Goal: Task Accomplishment & Management: Manage account settings

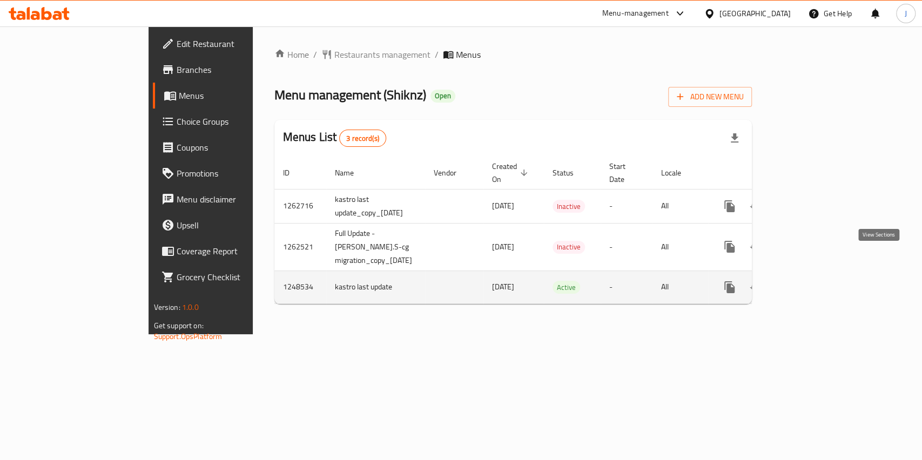
click at [814, 281] on icon "enhanced table" at bounding box center [807, 287] width 13 height 13
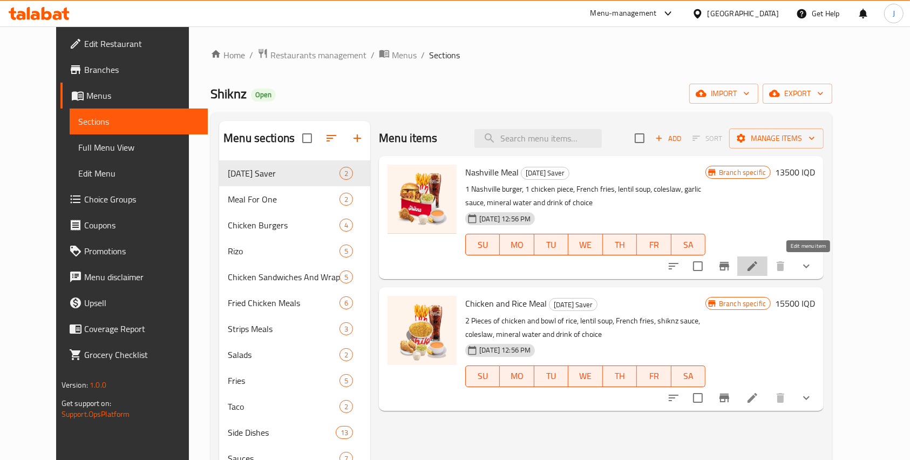
click at [759, 260] on icon at bounding box center [752, 266] width 13 height 13
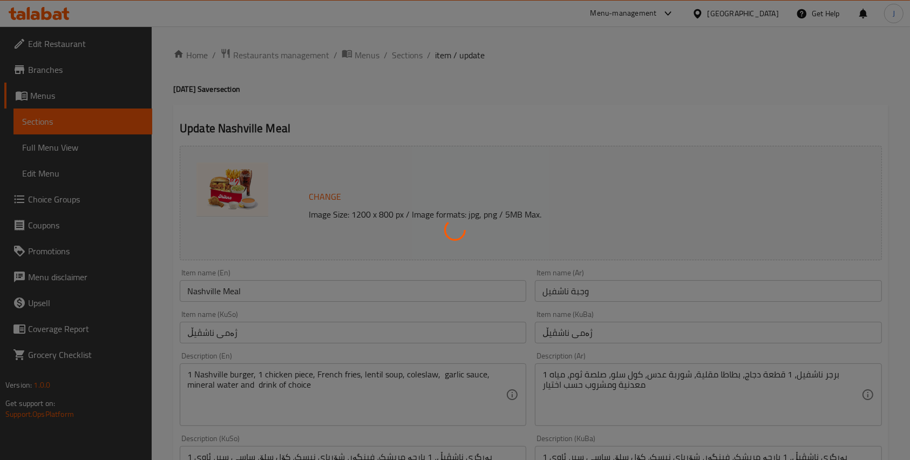
type input "إختيارك من ناشفيل:"
type input "هەڵبژاردنت لە ناشڤیل:"
type input "1"
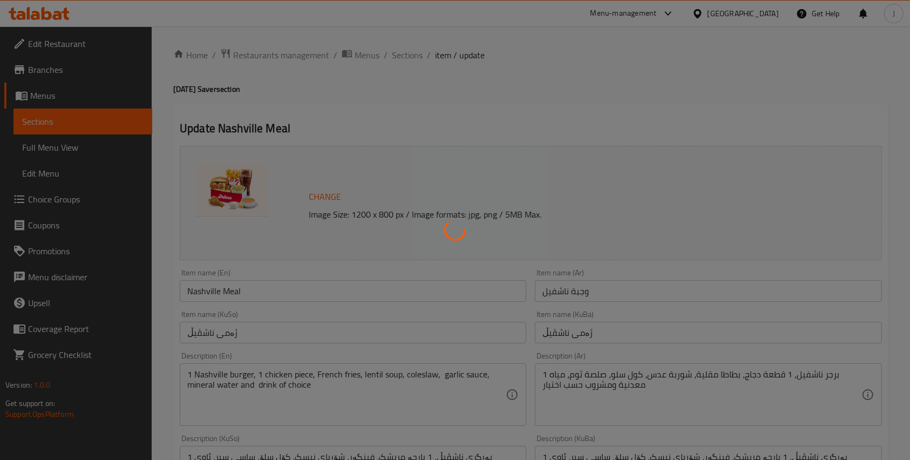
type input "إختيارك من:"
type input "هەڵبژاردنت لە:"
type input "1"
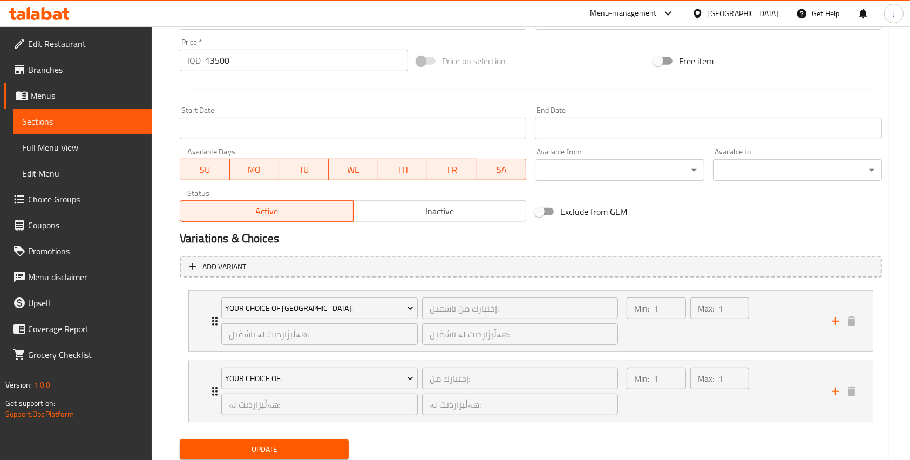
scroll to position [556, 0]
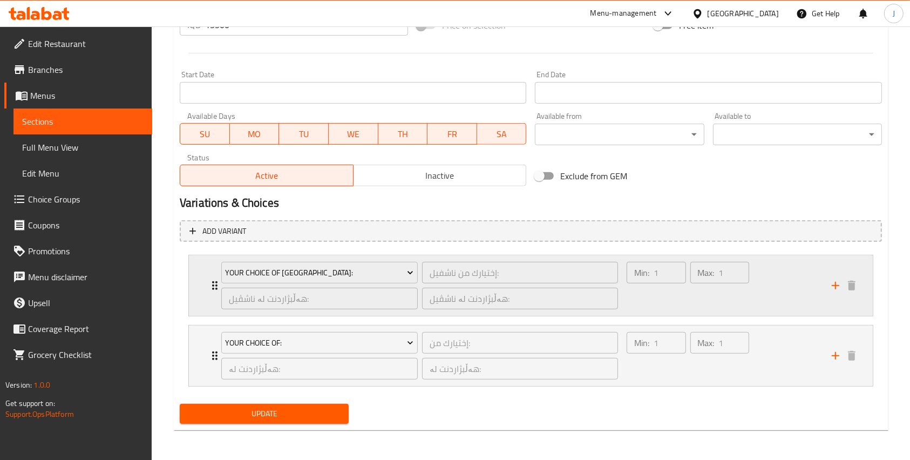
click at [637, 306] on div "Min: 1 ​" at bounding box center [656, 286] width 63 height 52
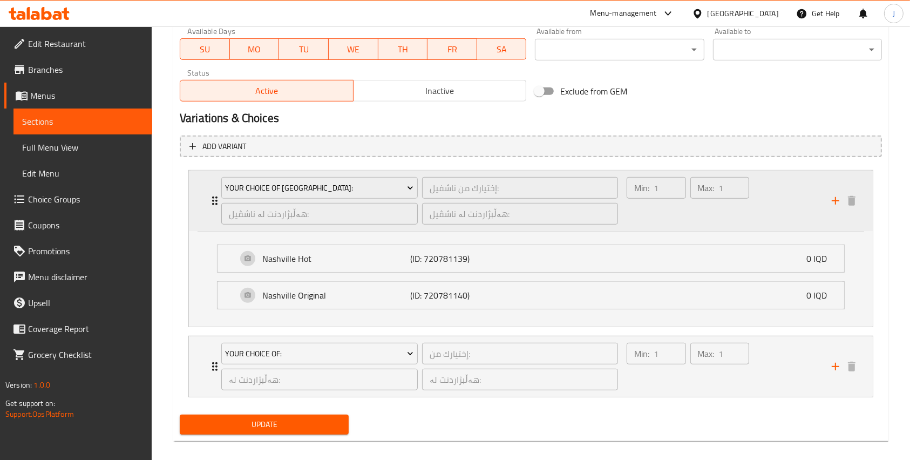
scroll to position [642, 0]
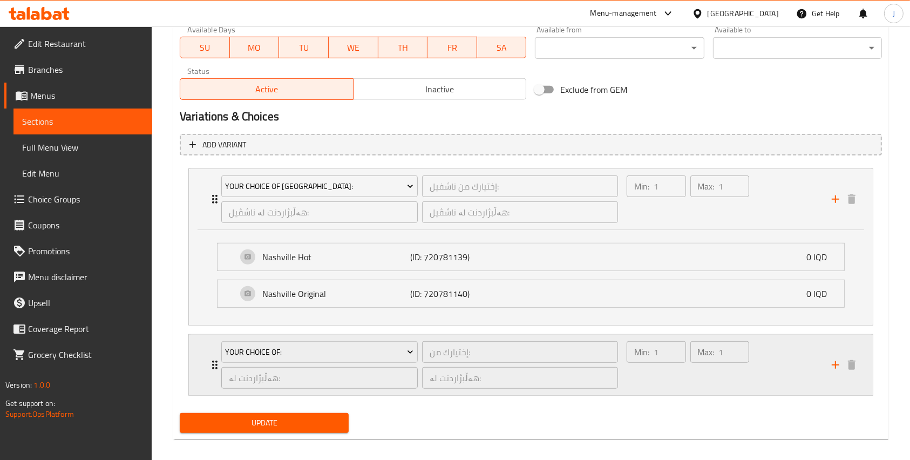
click at [631, 387] on div "Min: 1 ​" at bounding box center [656, 365] width 63 height 52
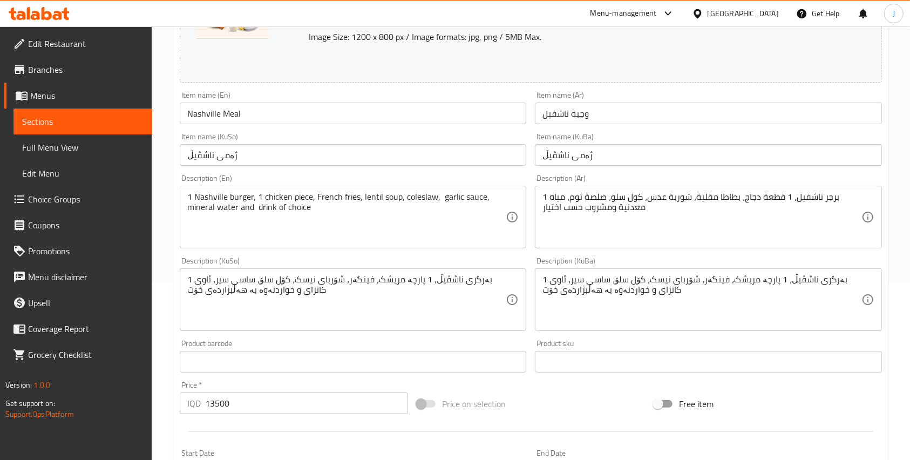
scroll to position [0, 0]
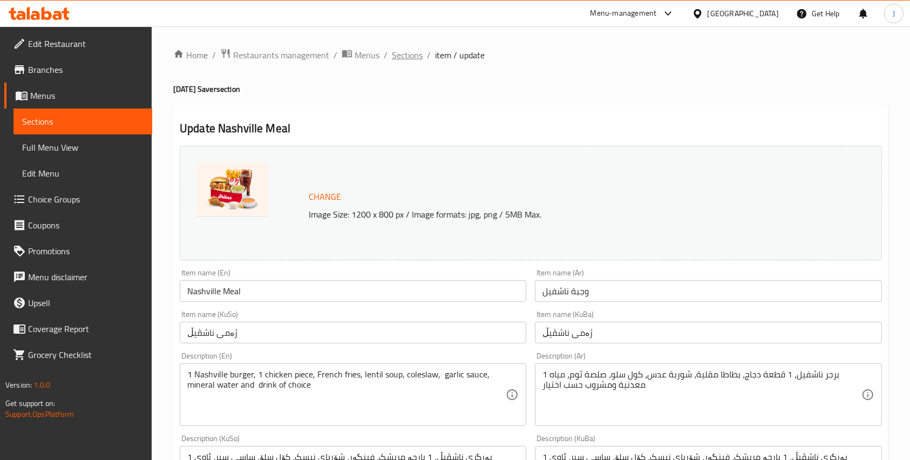
click at [411, 55] on span "Sections" at bounding box center [407, 55] width 31 height 13
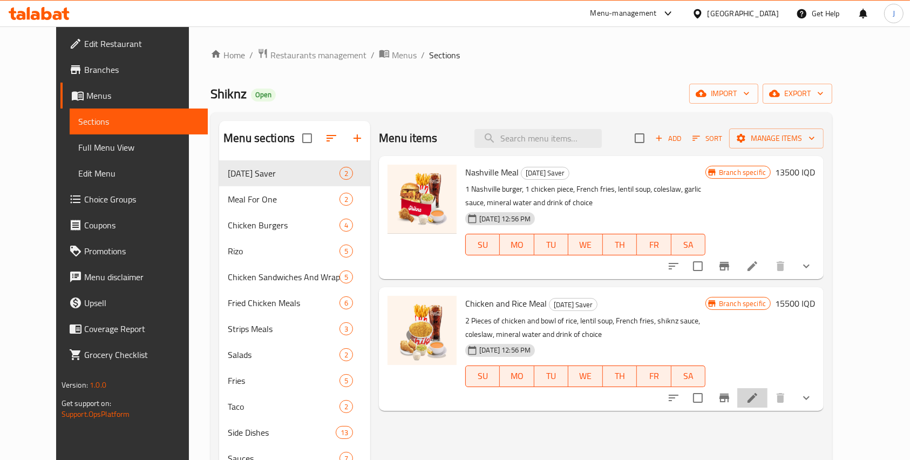
click at [768, 404] on li at bounding box center [752, 397] width 30 height 19
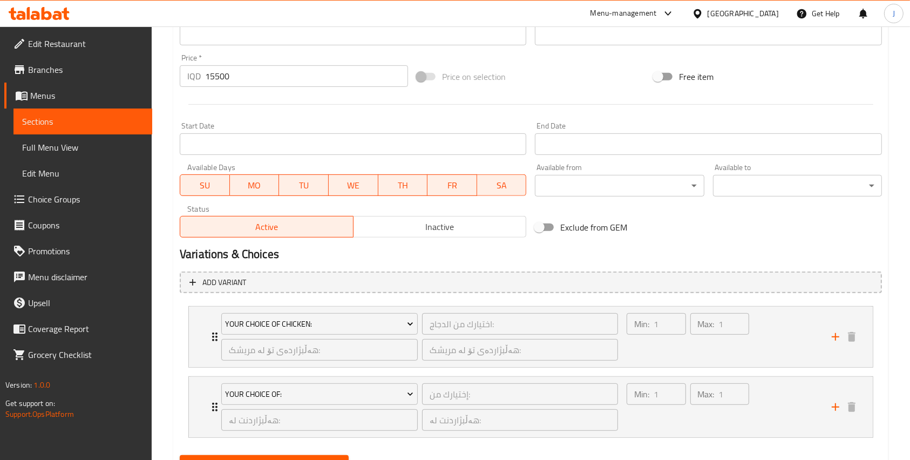
scroll to position [556, 0]
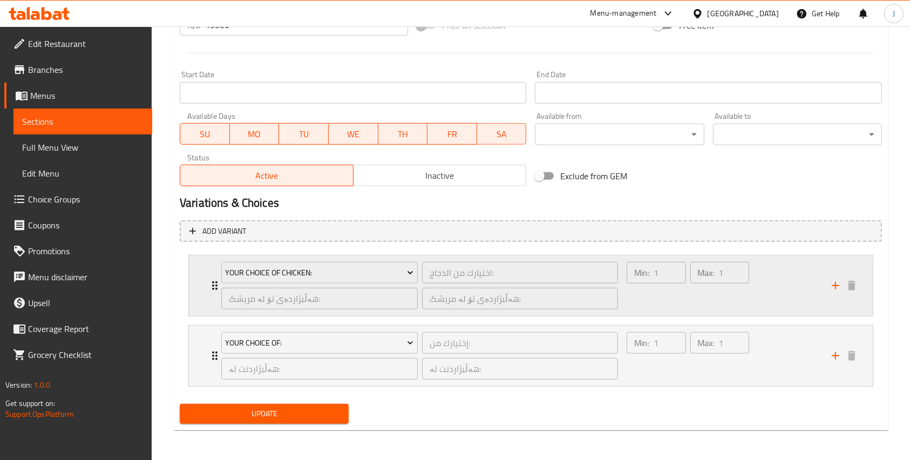
click at [655, 300] on div "Min: 1 ​" at bounding box center [656, 286] width 63 height 52
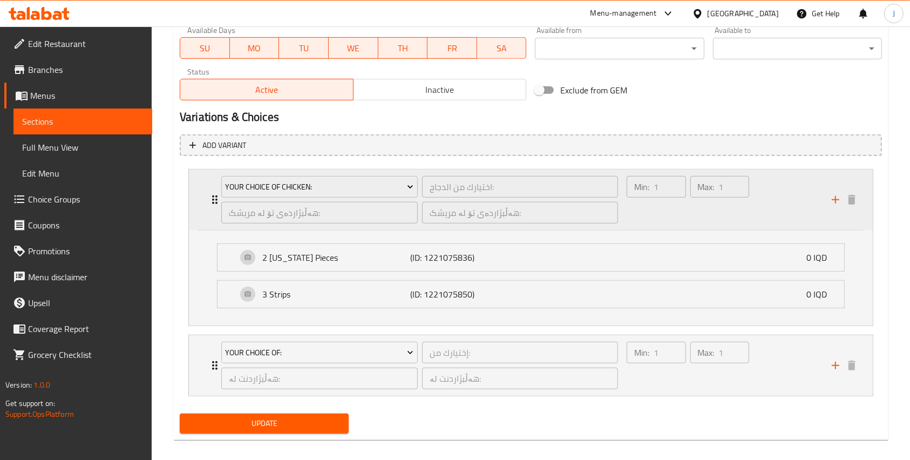
scroll to position [652, 0]
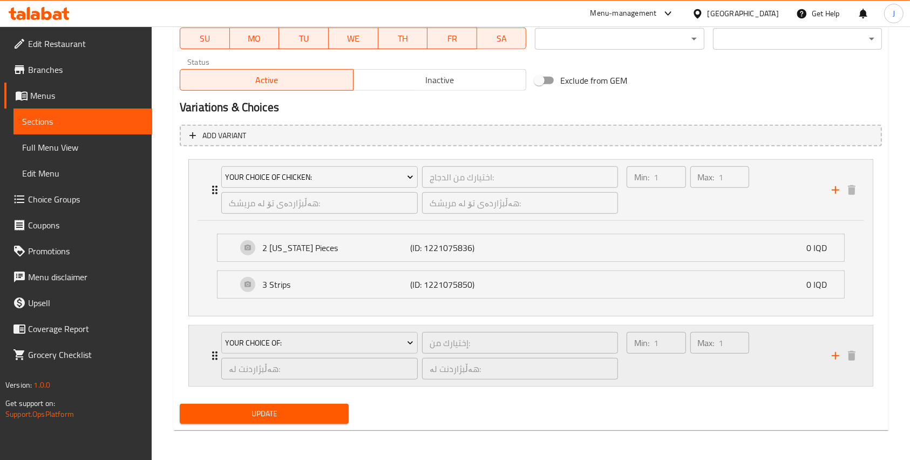
click at [674, 371] on div "Min: 1 ​" at bounding box center [656, 356] width 63 height 52
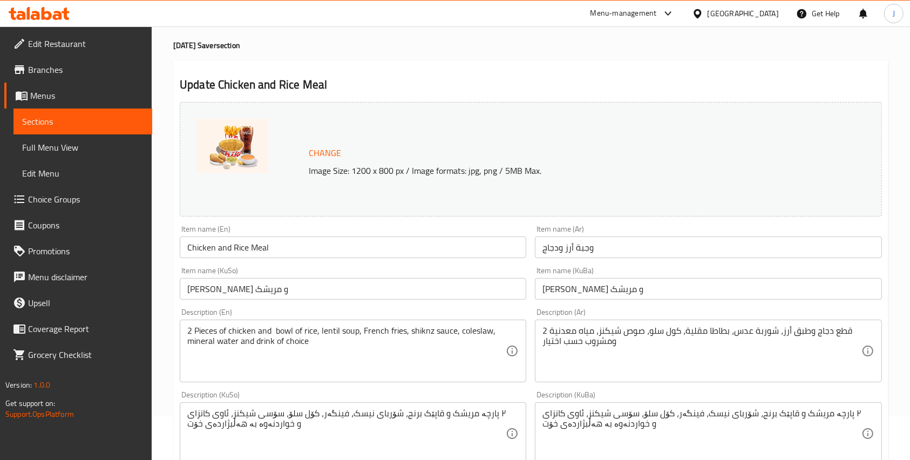
scroll to position [0, 0]
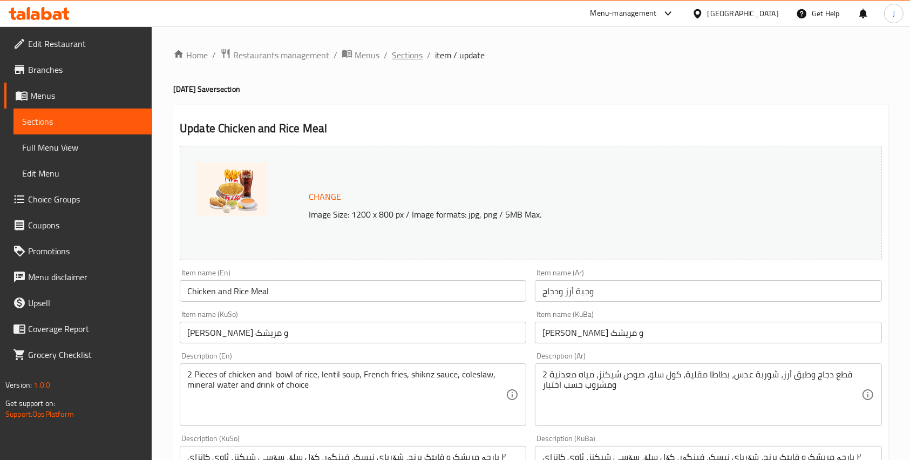
click at [406, 51] on span "Sections" at bounding box center [407, 55] width 31 height 13
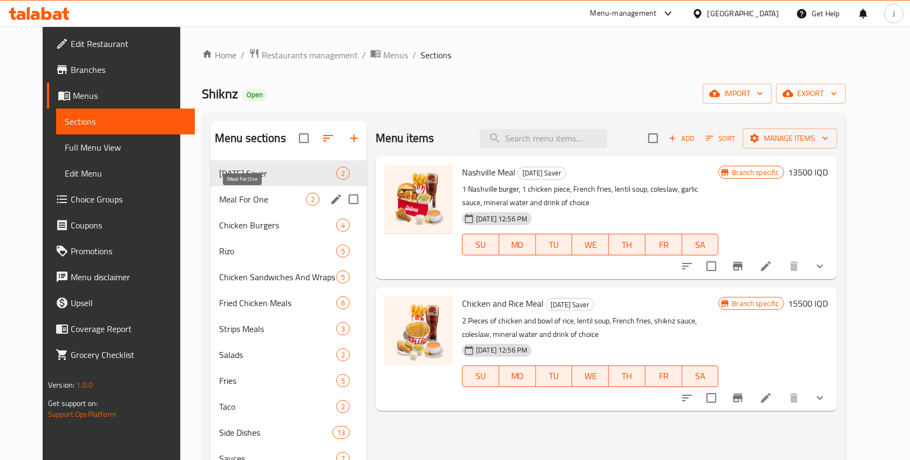
click at [265, 198] on span "Meal For One" at bounding box center [262, 199] width 87 height 13
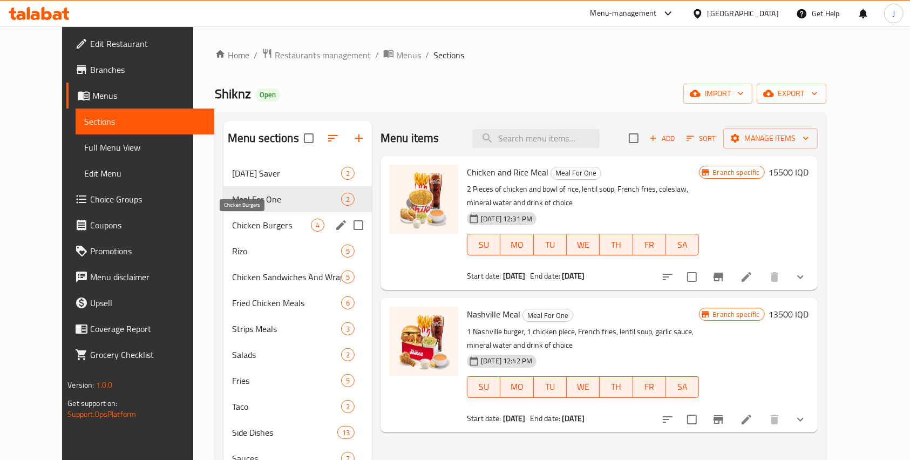
click at [248, 229] on span "Chicken Burgers" at bounding box center [271, 225] width 79 height 13
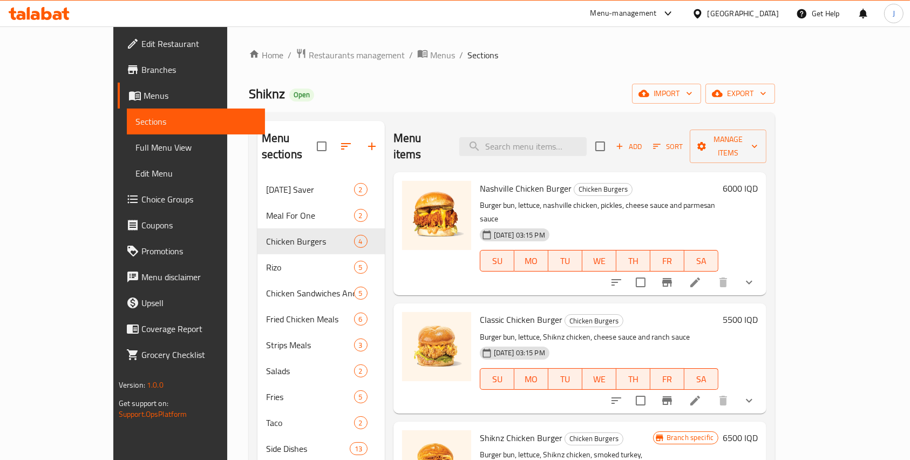
click at [710, 273] on li at bounding box center [695, 282] width 30 height 19
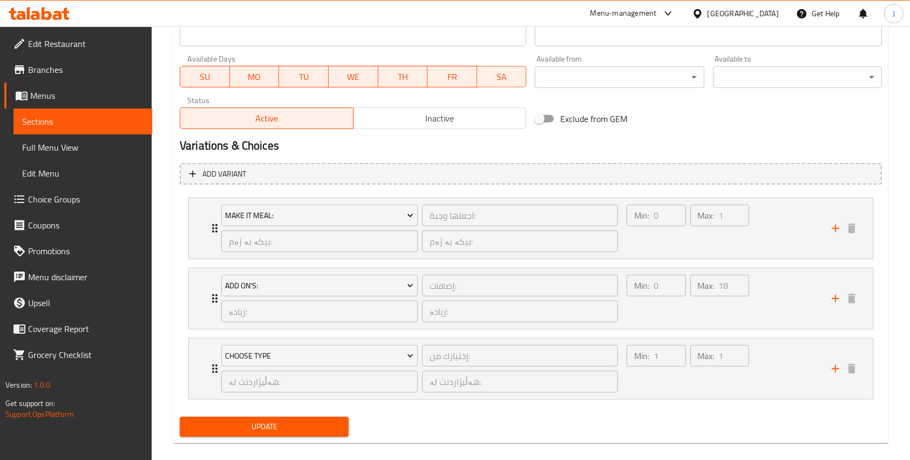
scroll to position [626, 0]
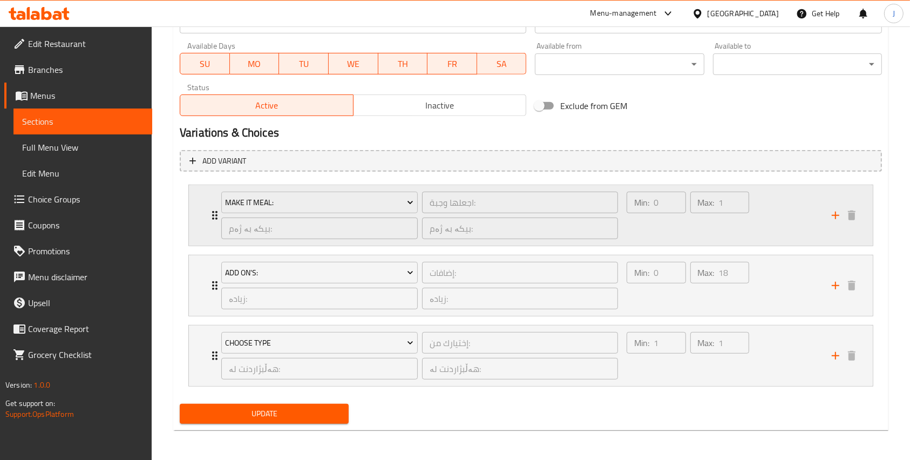
click at [768, 218] on div "Min: 0 ​ Max: 1 ​" at bounding box center [722, 215] width 205 height 60
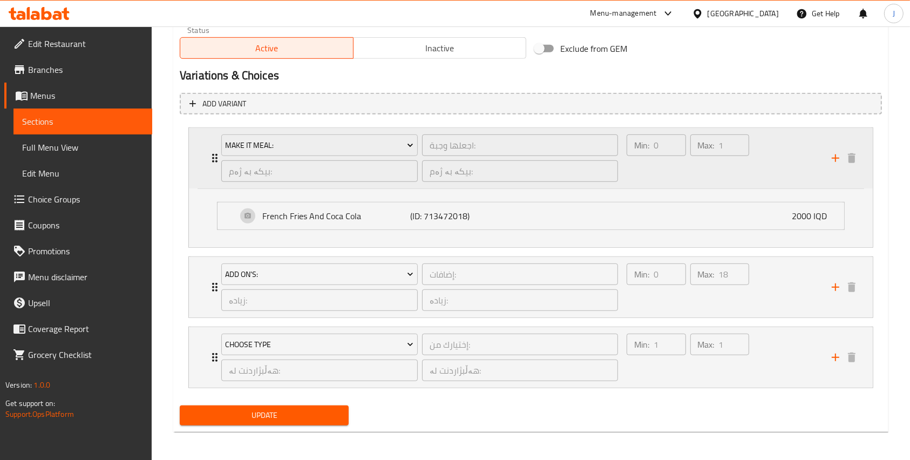
scroll to position [685, 0]
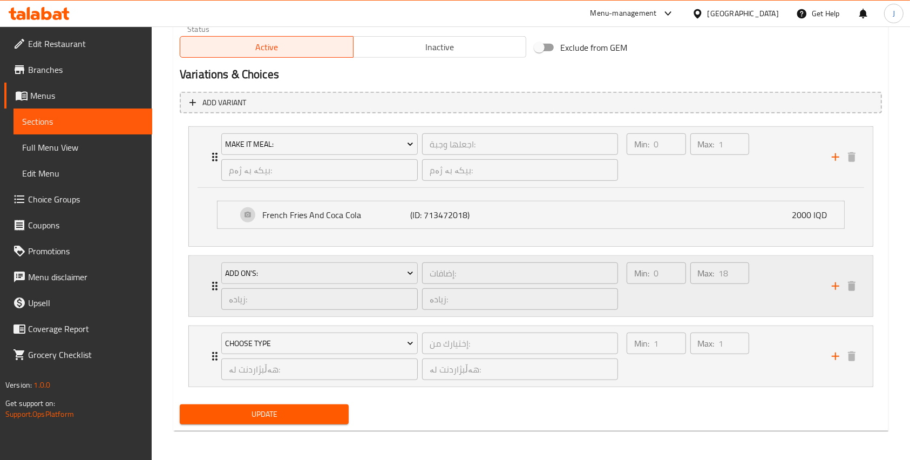
click at [777, 279] on div "Min: 0 ​ Max: 18 ​" at bounding box center [722, 286] width 205 height 60
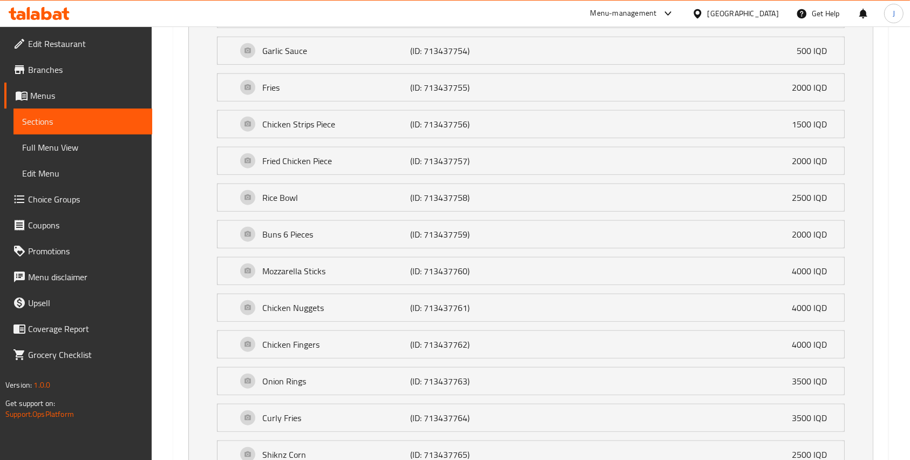
scroll to position [1365, 0]
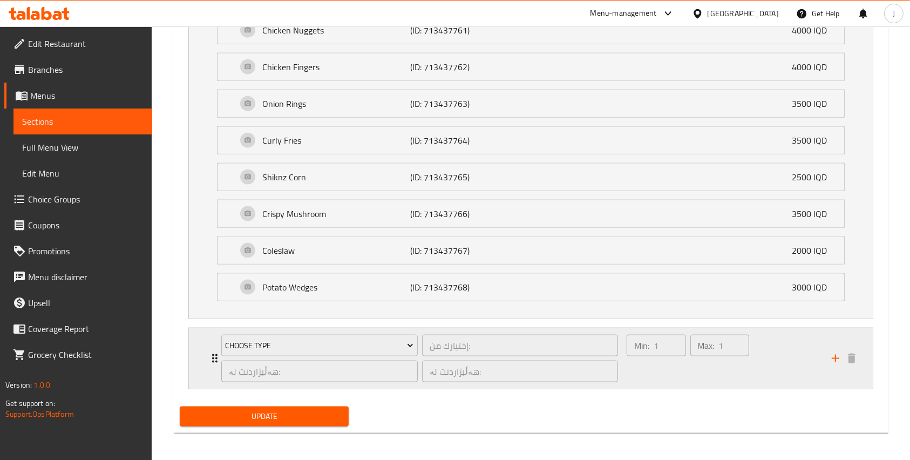
click at [647, 374] on div "Min: 1 ​" at bounding box center [656, 359] width 63 height 52
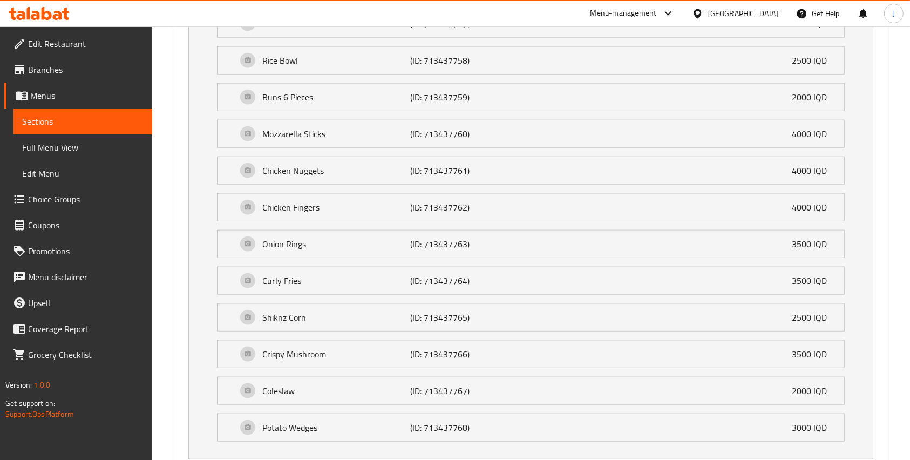
scroll to position [1461, 0]
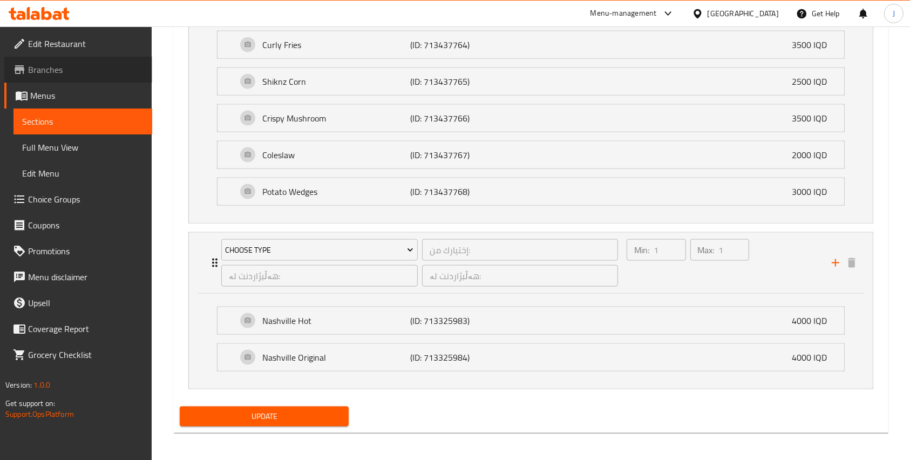
click at [78, 68] on span "Branches" at bounding box center [86, 69] width 116 height 13
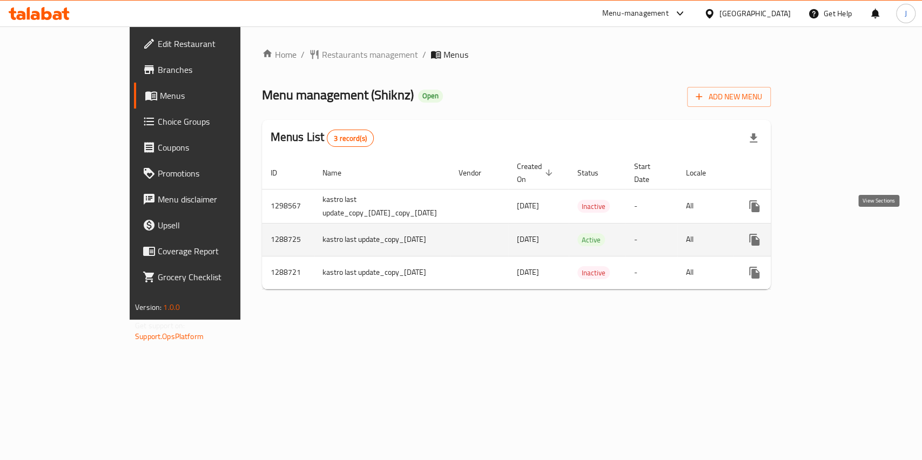
click at [838, 233] on icon "enhanced table" at bounding box center [831, 239] width 13 height 13
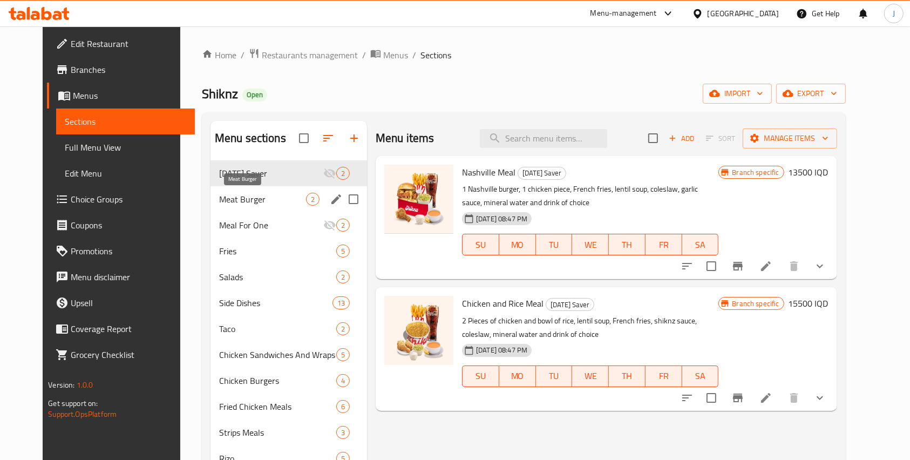
click at [241, 198] on span "Meat Burger" at bounding box center [262, 199] width 87 height 13
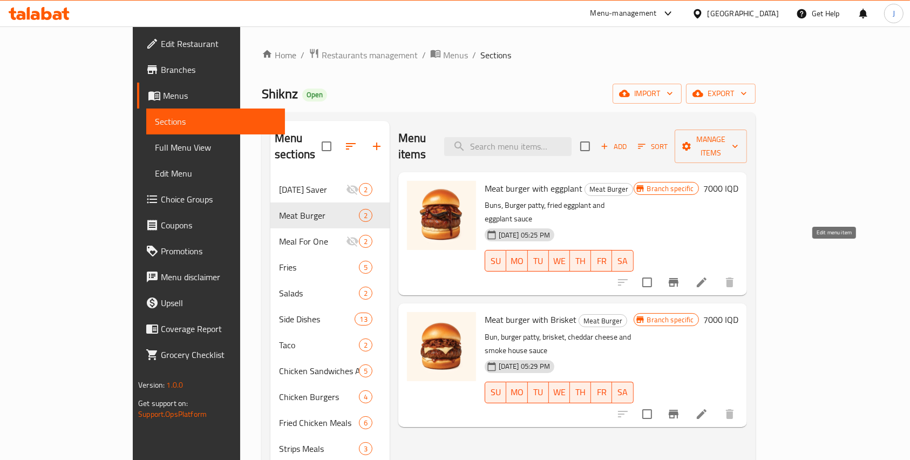
click at [707, 277] on icon at bounding box center [702, 282] width 10 height 10
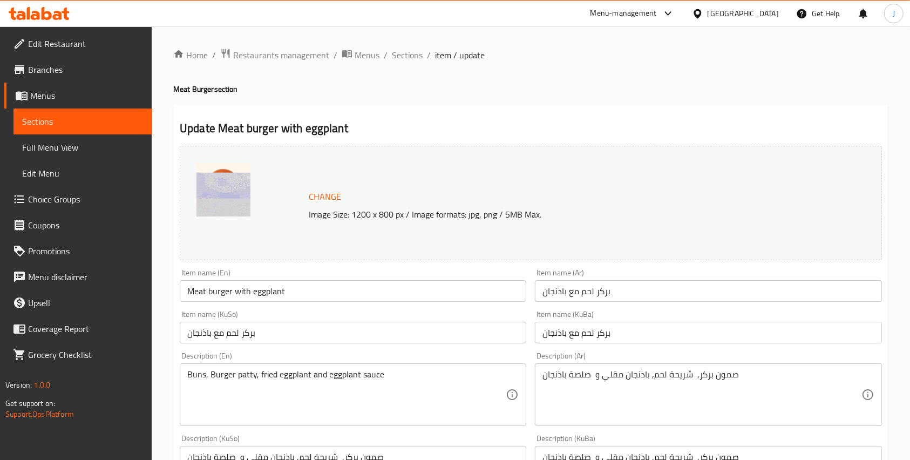
scroll to position [442, 0]
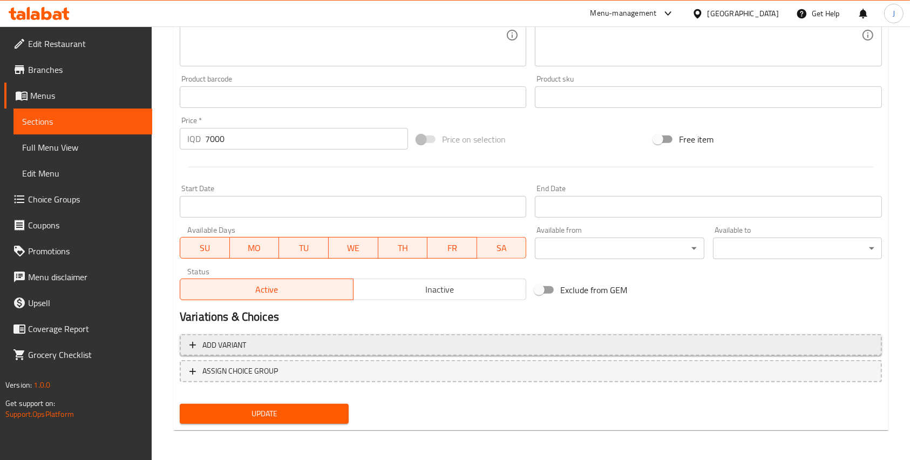
click at [529, 347] on span "Add variant" at bounding box center [530, 344] width 683 height 13
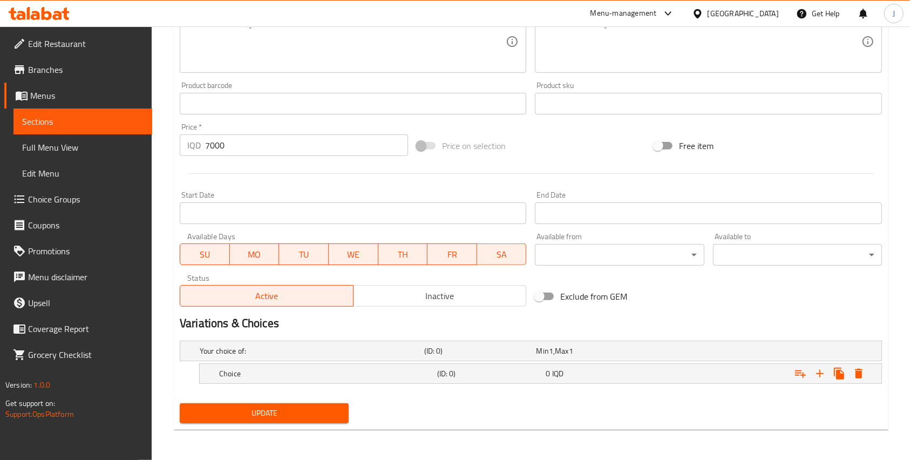
scroll to position [435, 0]
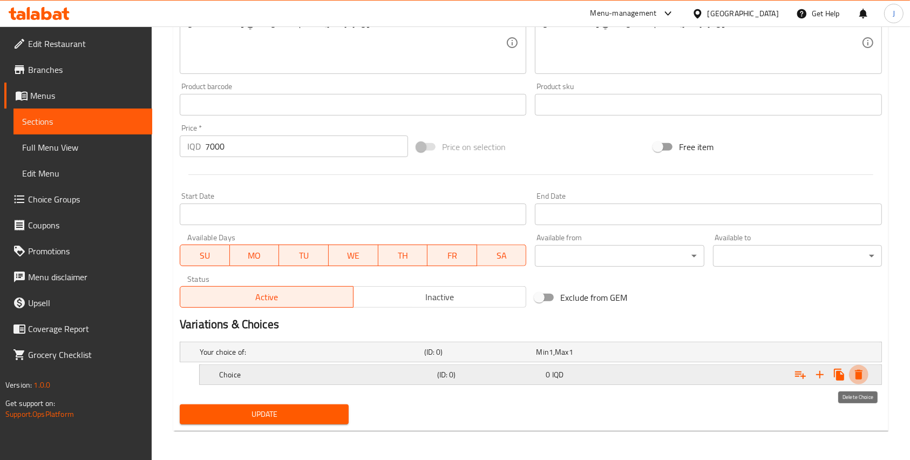
click at [865, 378] on icon "Expand" at bounding box center [858, 374] width 13 height 13
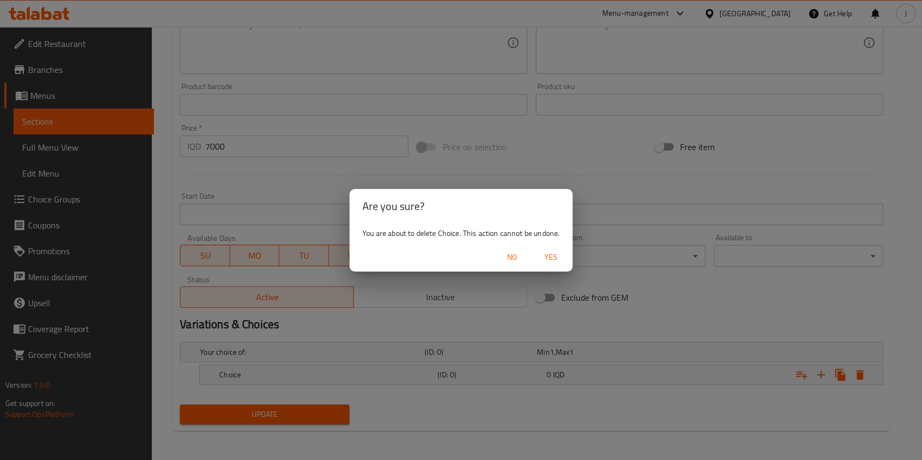
click at [492, 253] on div "No Yes" at bounding box center [460, 257] width 223 height 29
click at [501, 258] on span "No" at bounding box center [512, 256] width 26 height 13
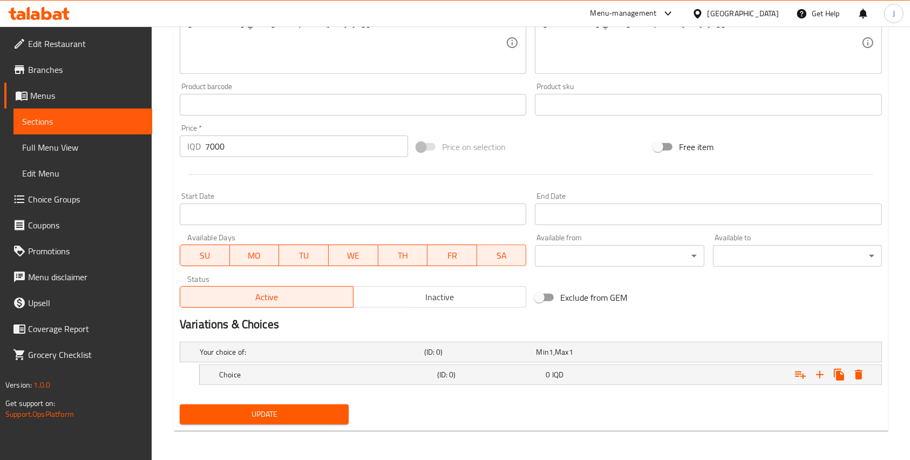
scroll to position [0, 0]
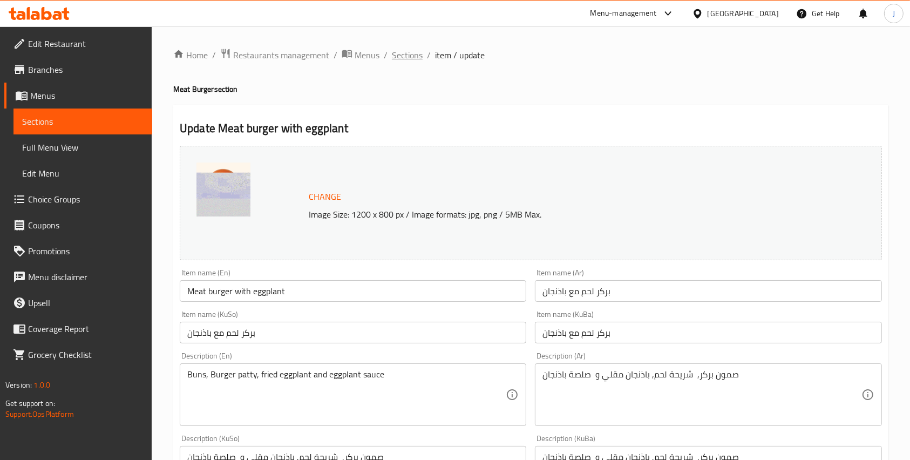
click at [404, 58] on span "Sections" at bounding box center [407, 55] width 31 height 13
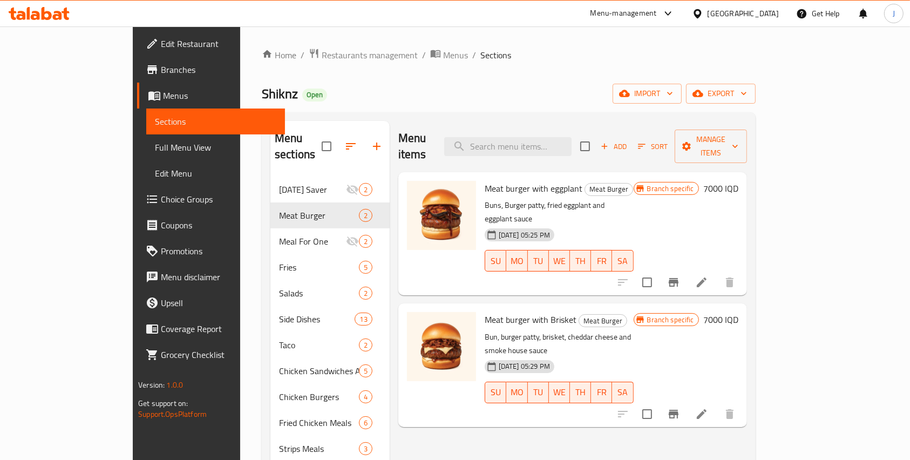
click at [708, 408] on icon at bounding box center [701, 414] width 13 height 13
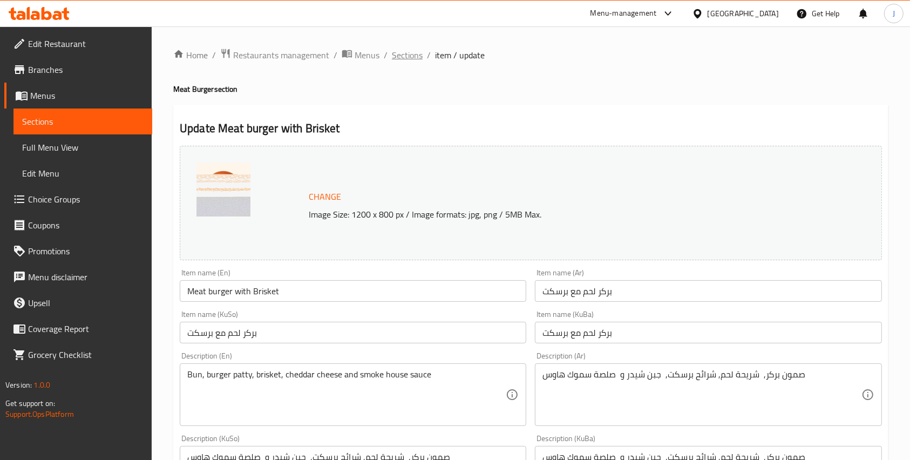
click at [402, 53] on span "Sections" at bounding box center [407, 55] width 31 height 13
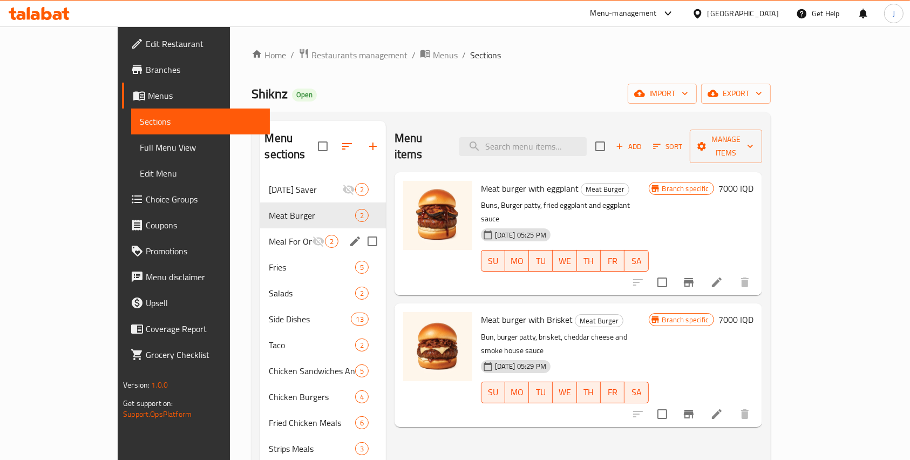
click at [266, 228] on div "Meal For One 2" at bounding box center [322, 241] width 125 height 26
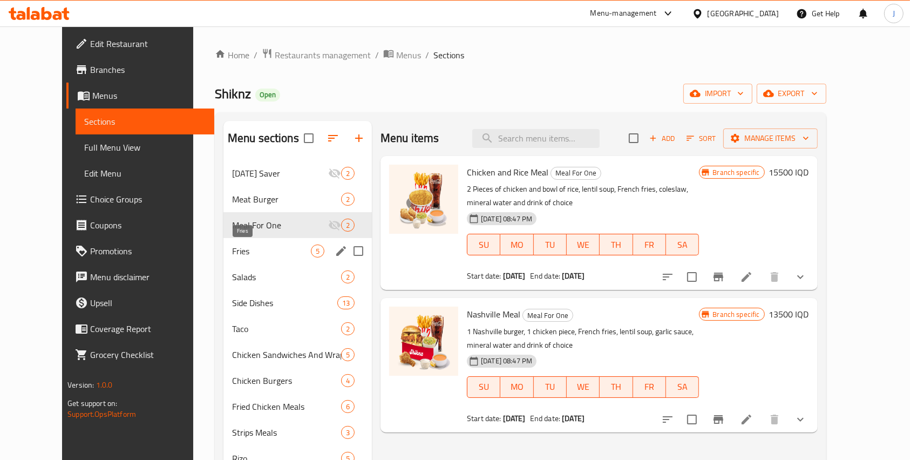
click at [232, 248] on span "Fries" at bounding box center [271, 251] width 79 height 13
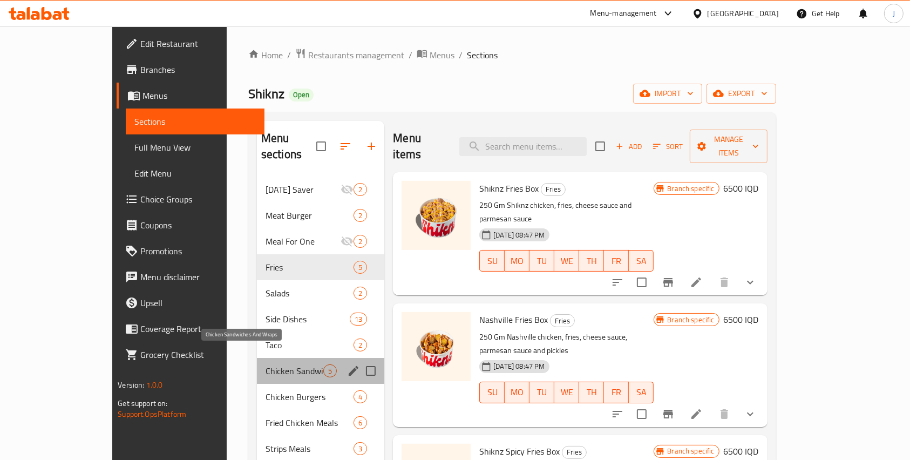
click at [266, 364] on span "Chicken Sandwiches And Wraps" at bounding box center [295, 370] width 58 height 13
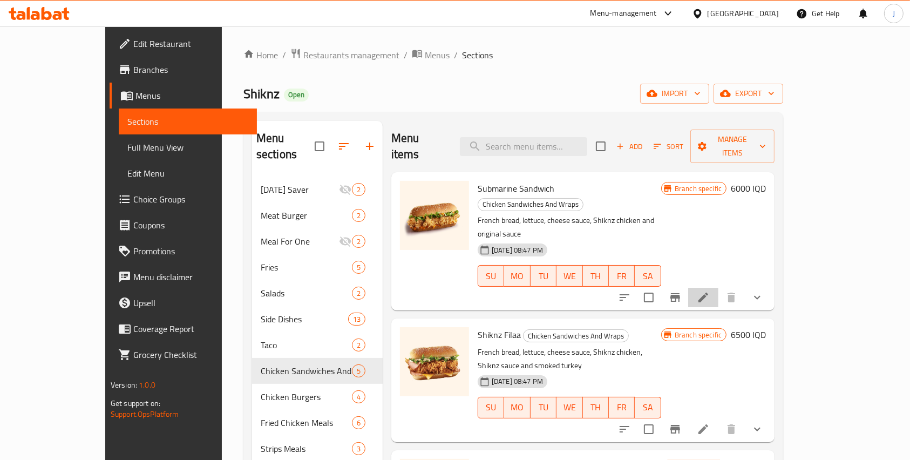
click at [719, 288] on li at bounding box center [703, 297] width 30 height 19
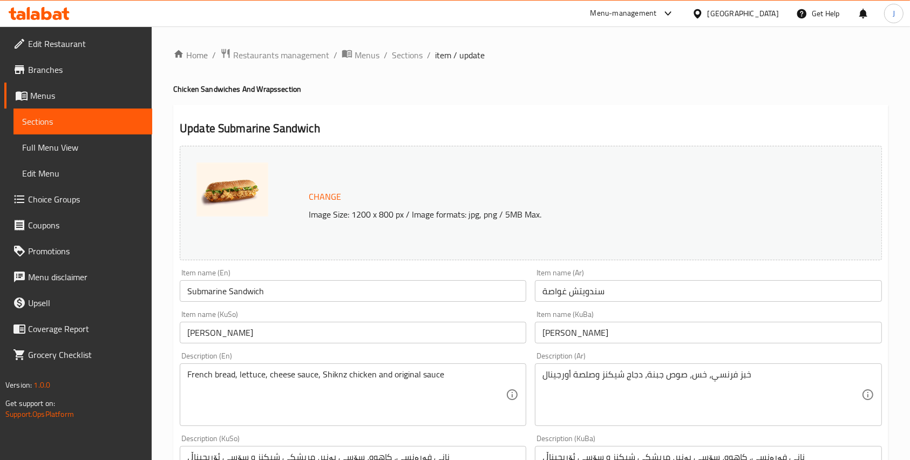
scroll to position [556, 0]
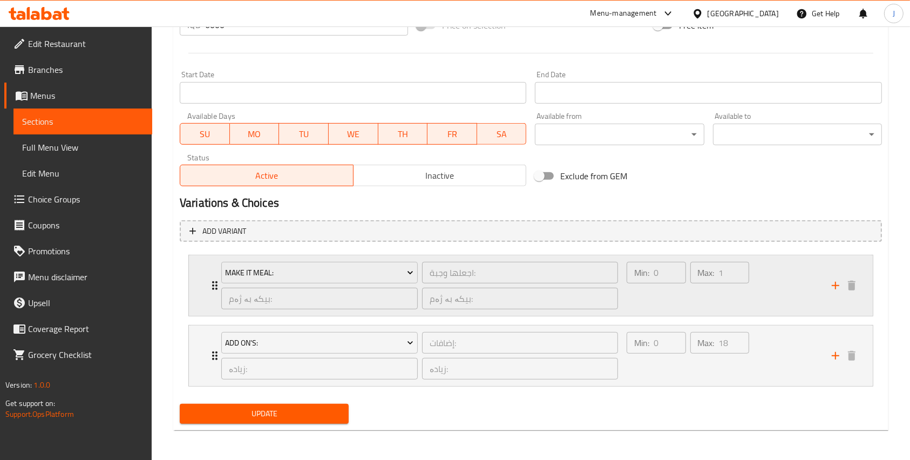
click at [791, 305] on div "Min: 0 ​ Max: 1 ​" at bounding box center [722, 285] width 205 height 60
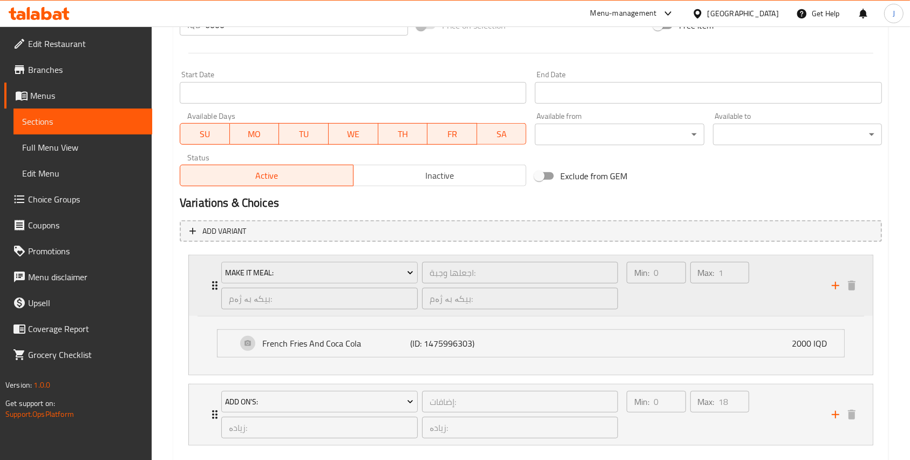
scroll to position [614, 0]
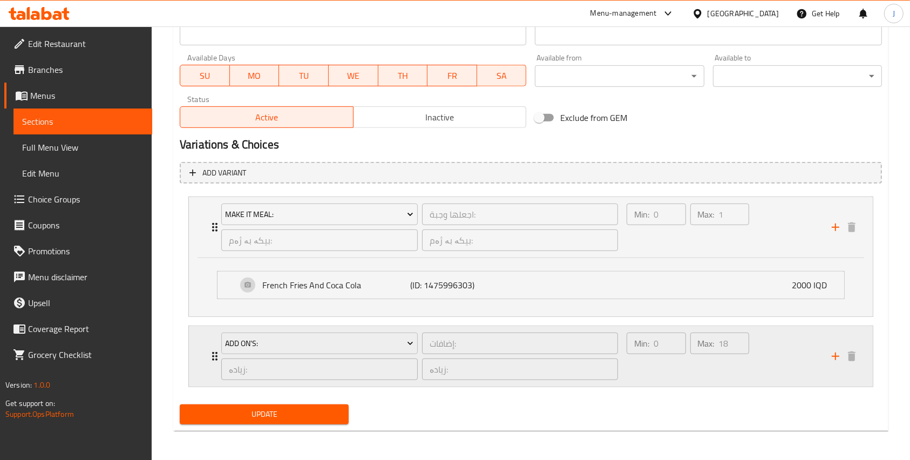
click at [795, 360] on div "Min: 0 ​ Max: 18 ​" at bounding box center [722, 356] width 205 height 60
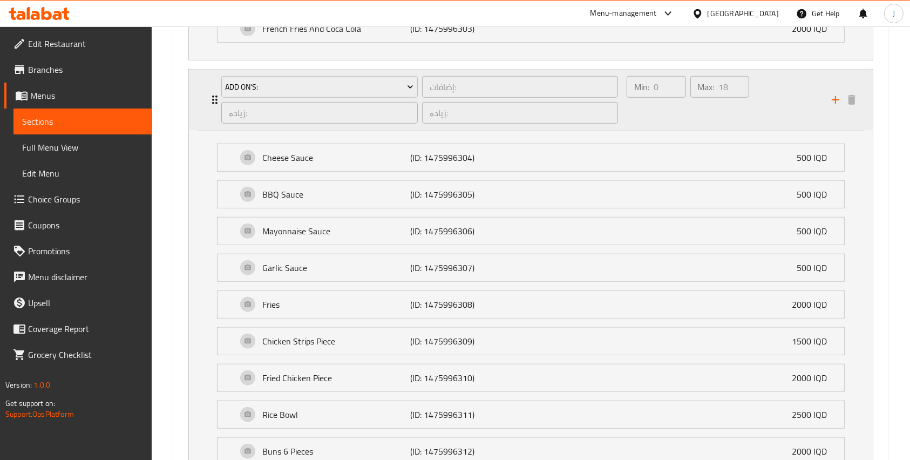
scroll to position [0, 0]
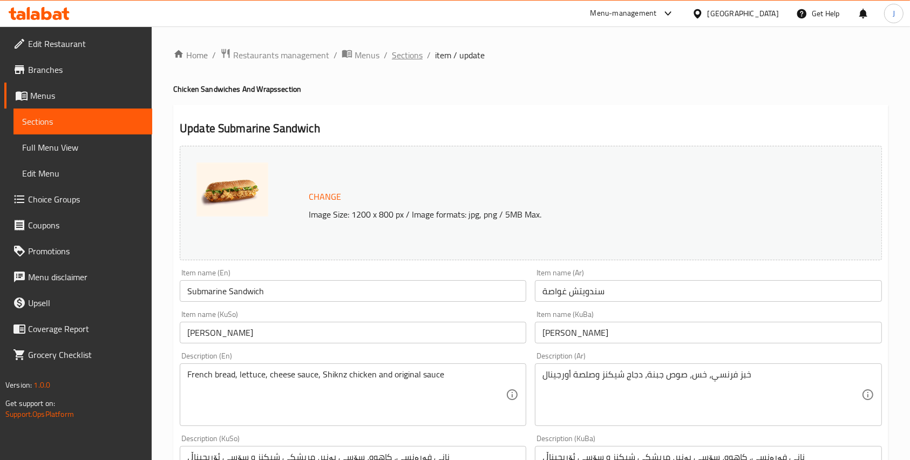
click at [414, 53] on span "Sections" at bounding box center [407, 55] width 31 height 13
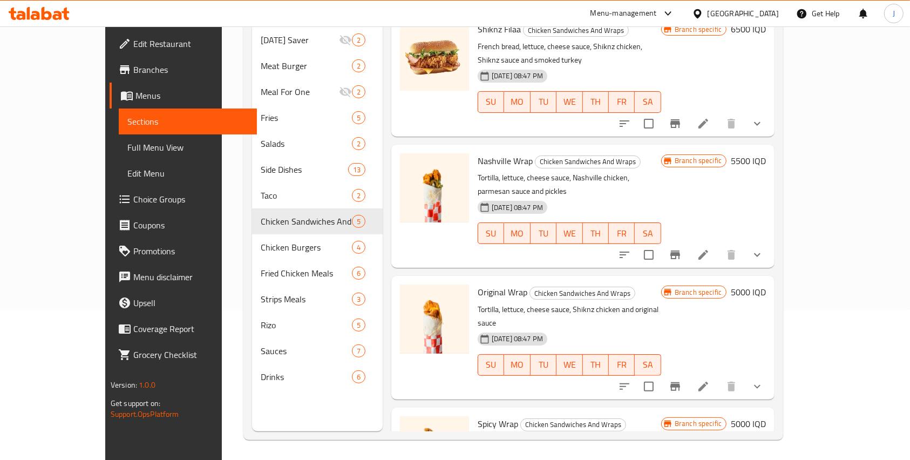
scroll to position [151, 0]
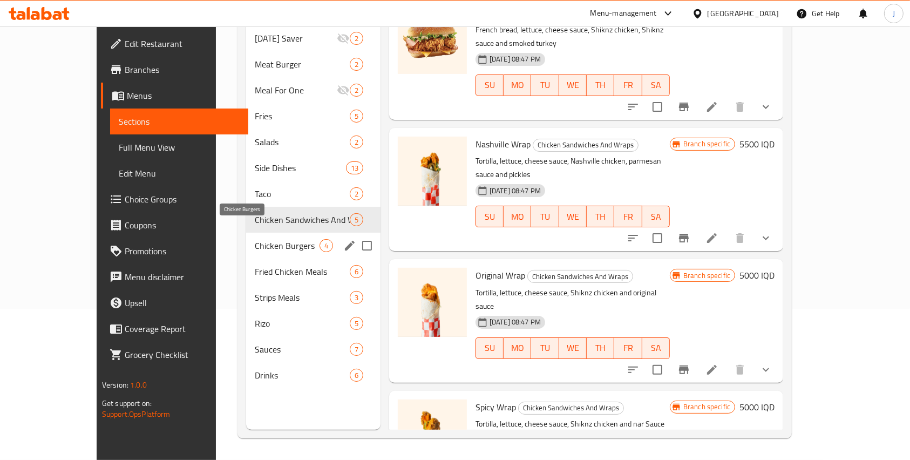
click at [255, 239] on span "Chicken Burgers" at bounding box center [287, 245] width 65 height 13
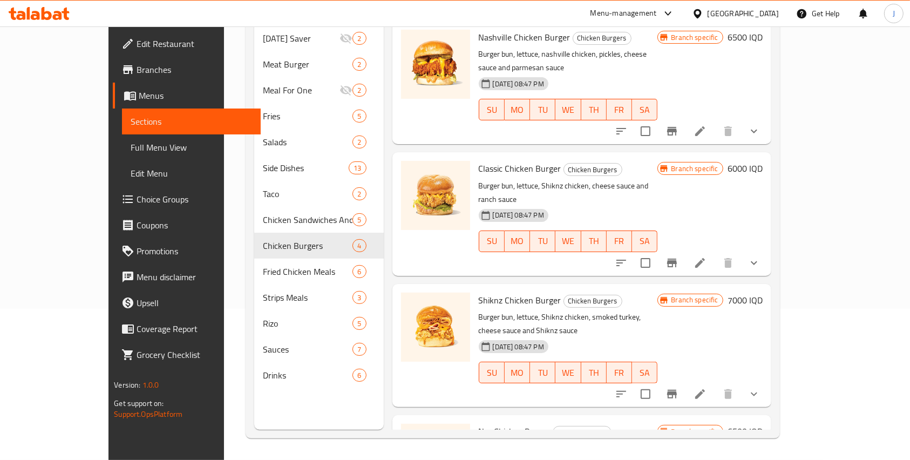
click at [715, 121] on li at bounding box center [700, 130] width 30 height 19
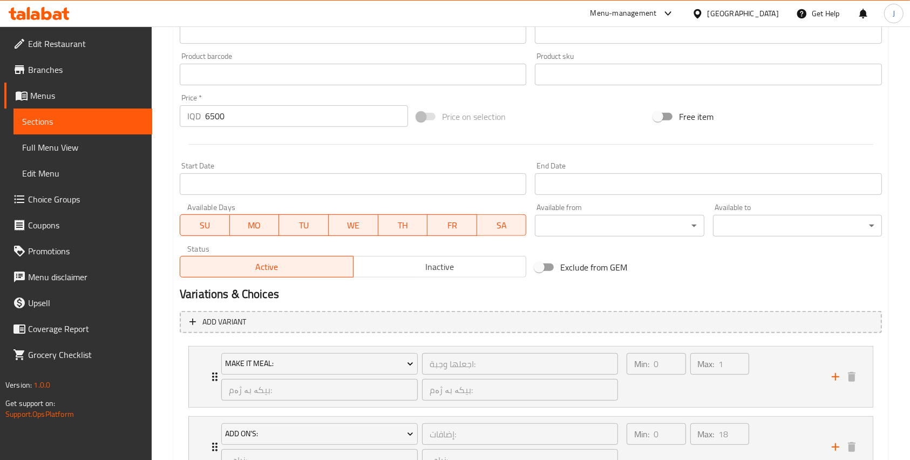
scroll to position [618, 0]
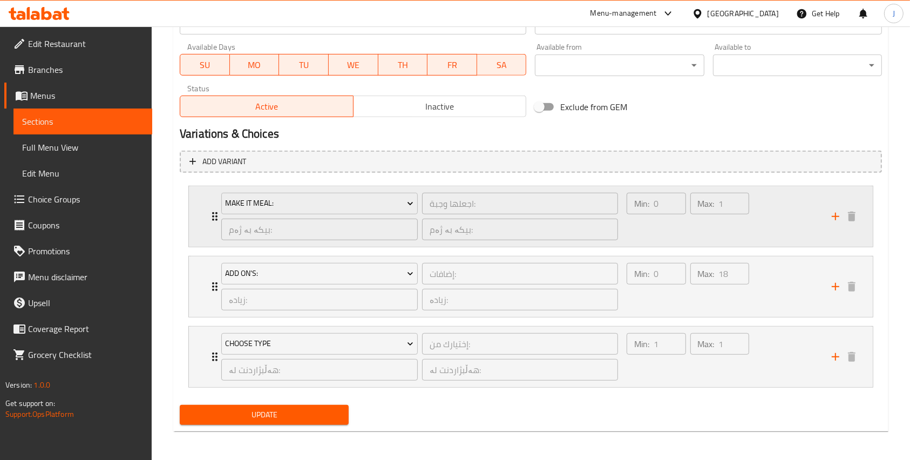
click at [763, 232] on div "Min: 0 ​ Max: 1 ​" at bounding box center [722, 216] width 205 height 60
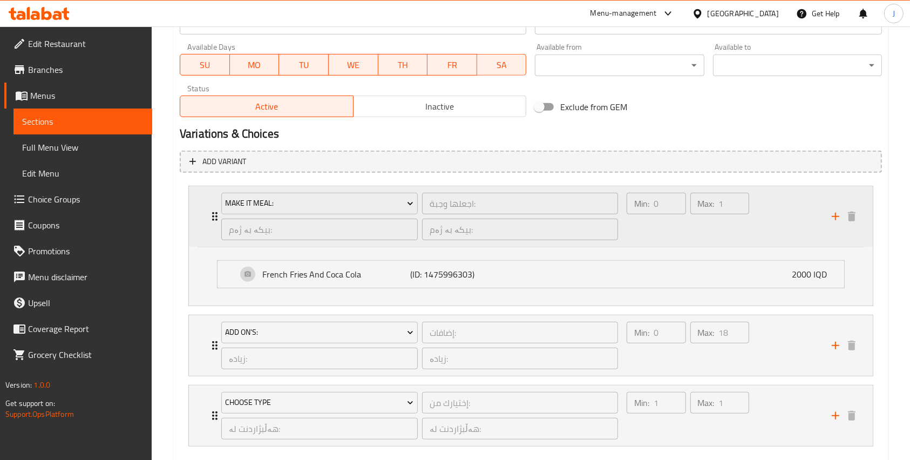
scroll to position [678, 0]
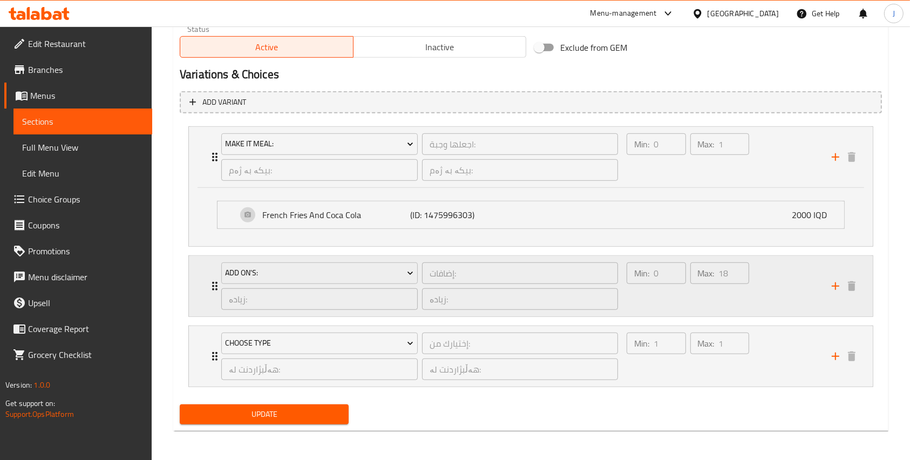
click at [791, 289] on div "Min: 0 ​ Max: 18 ​" at bounding box center [722, 286] width 205 height 60
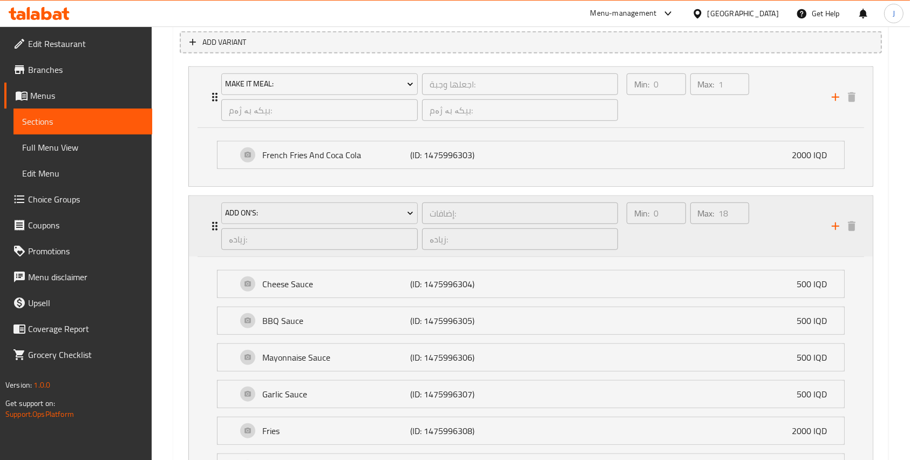
scroll to position [736, 0]
click at [785, 214] on div "Min: 0 ​ Max: 18 ​" at bounding box center [722, 227] width 205 height 60
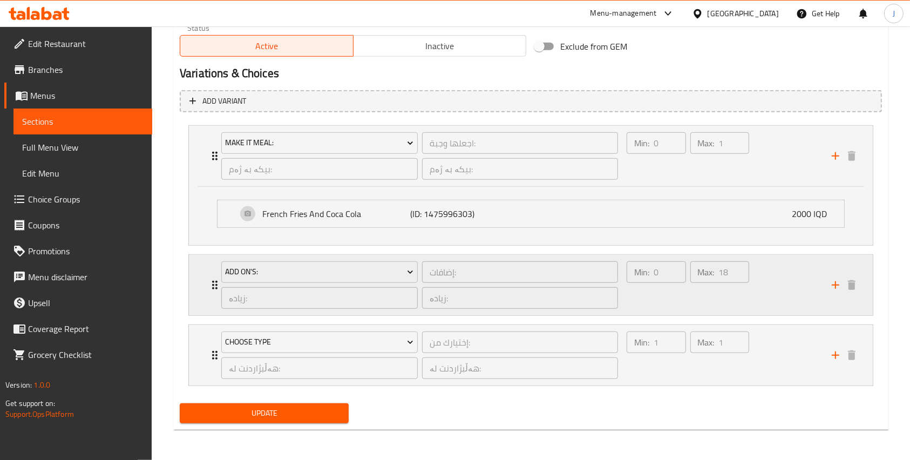
scroll to position [678, 0]
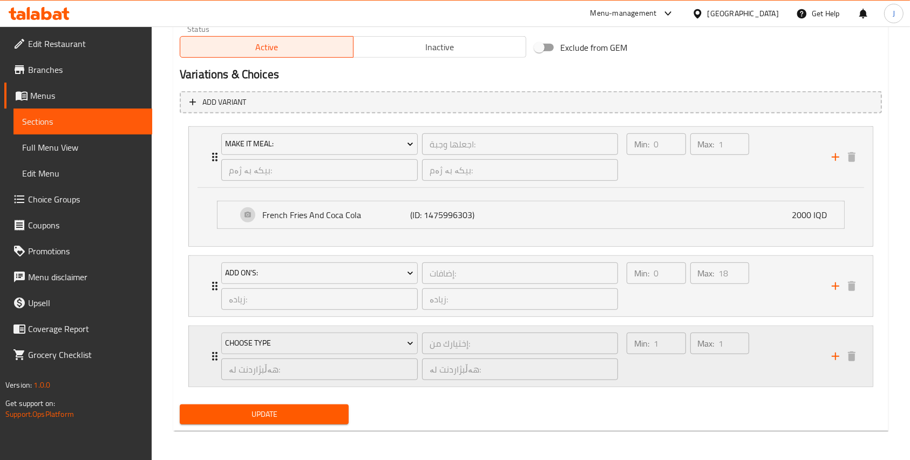
click at [781, 336] on div "Min: 1 ​ Max: 1 ​" at bounding box center [722, 356] width 205 height 60
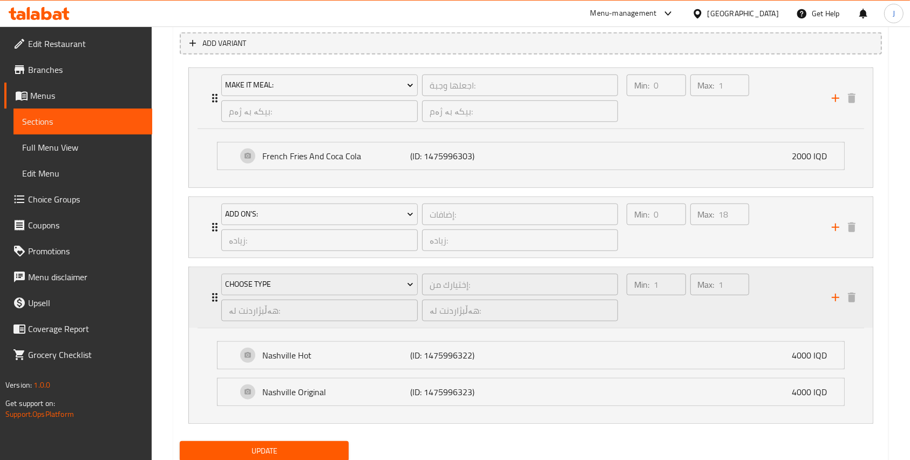
scroll to position [773, 0]
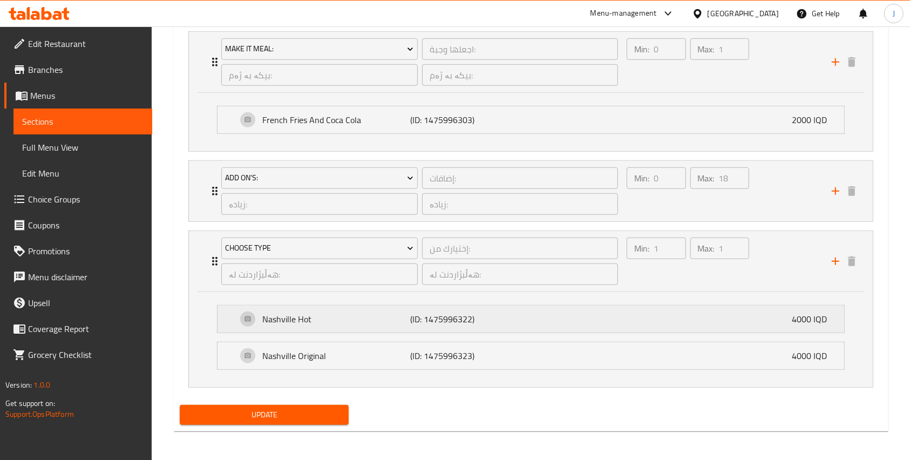
click at [801, 329] on div "Nashville Hot (ID: 1475996322) 4000 IQD" at bounding box center [534, 319] width 594 height 27
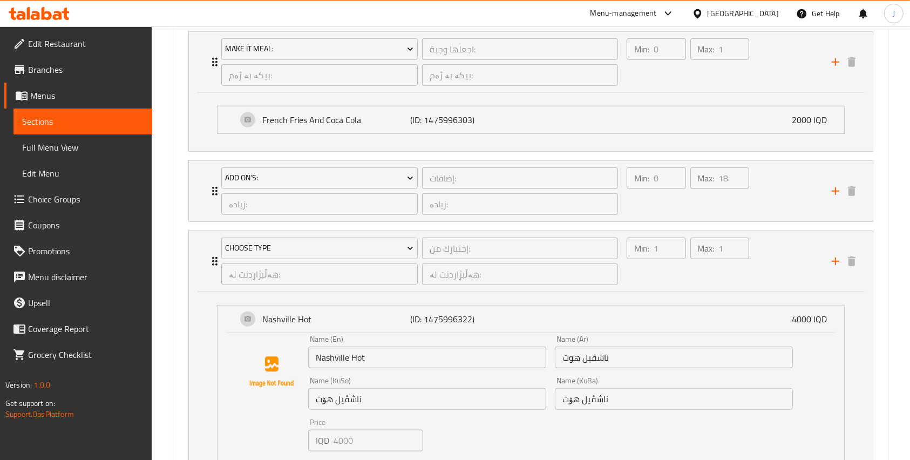
scroll to position [927, 0]
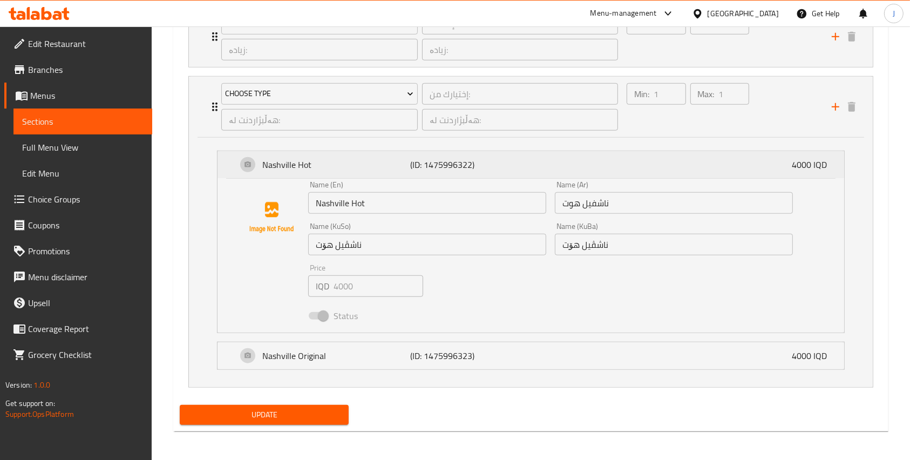
click at [789, 170] on div "Nashville Hot (ID: 1475996322) 4000 IQD" at bounding box center [534, 164] width 594 height 27
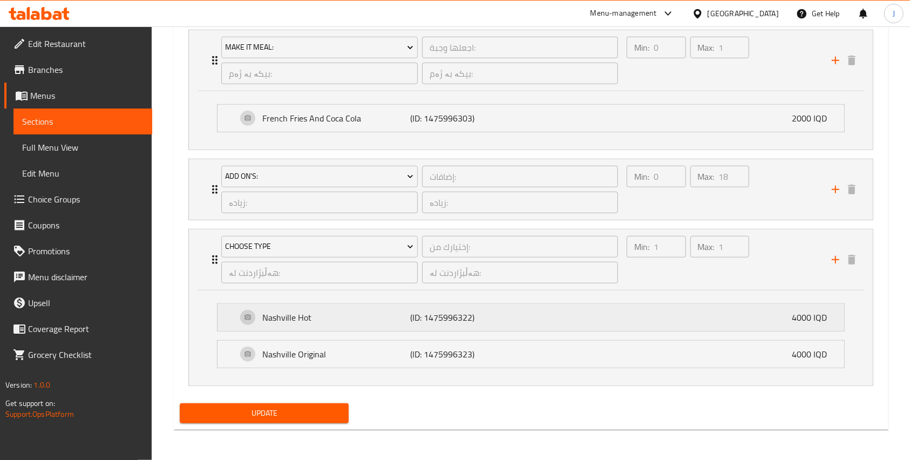
scroll to position [773, 0]
click at [782, 314] on div "Nashville Hot (ID: 1475996322) 4000 IQD" at bounding box center [534, 319] width 594 height 27
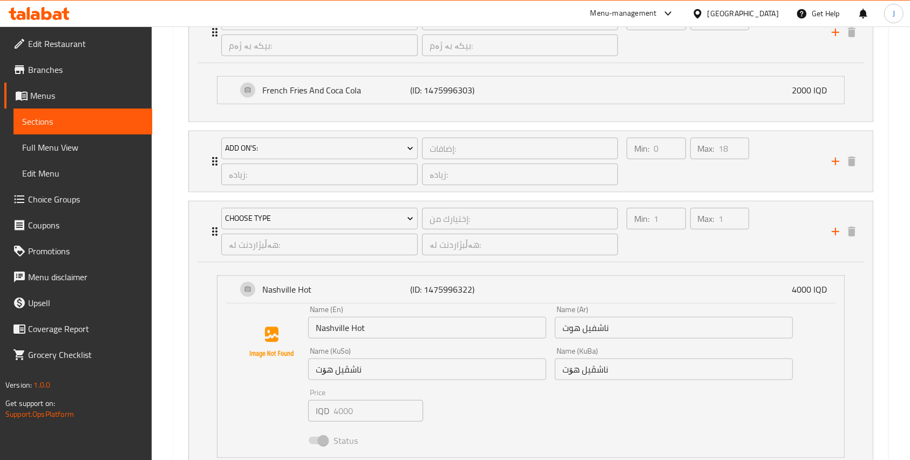
scroll to position [927, 0]
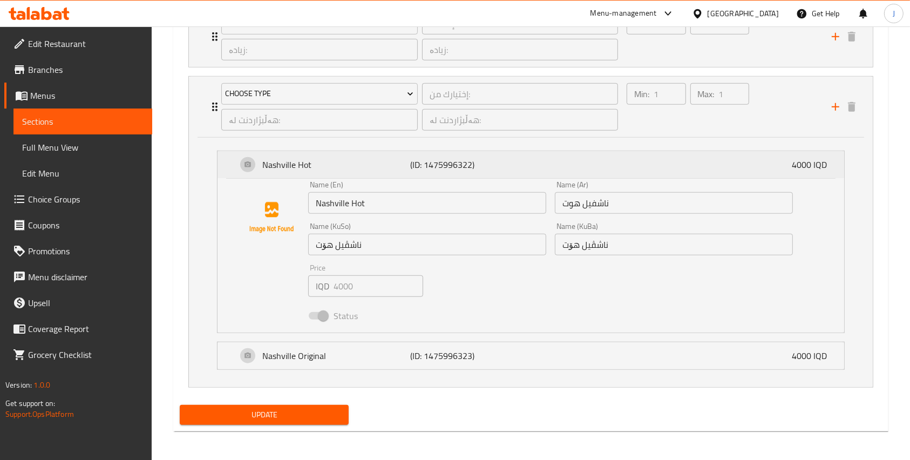
click at [815, 165] on p "4000 IQD" at bounding box center [814, 164] width 44 height 13
click at [418, 401] on div "Update" at bounding box center [530, 415] width 711 height 29
click at [791, 130] on div "Min: 1 ​ Max: 1 ​" at bounding box center [722, 107] width 205 height 60
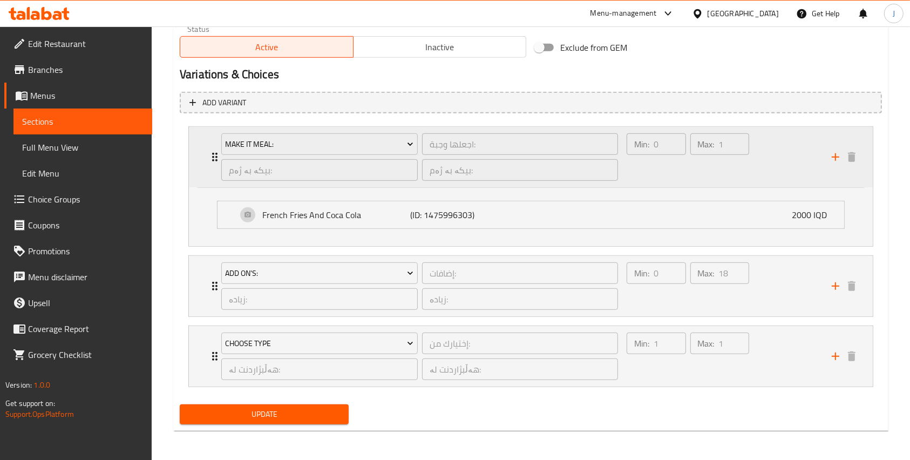
scroll to position [0, 0]
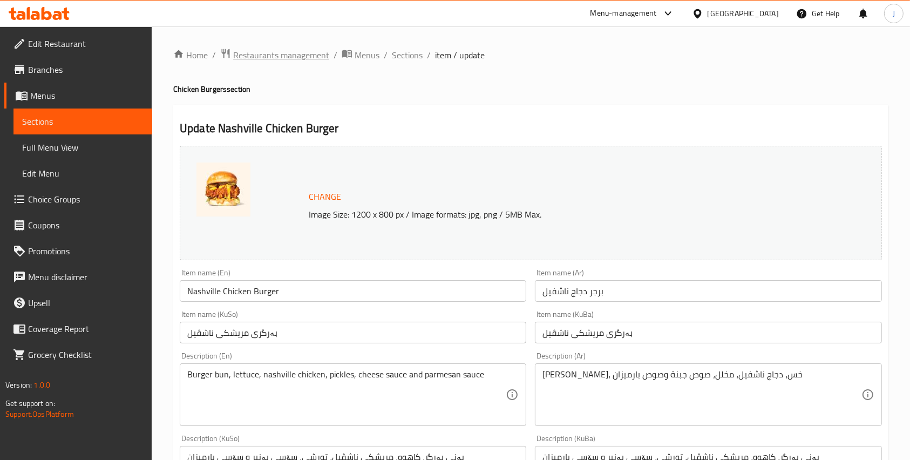
click at [272, 49] on span "Restaurants management" at bounding box center [281, 55] width 96 height 13
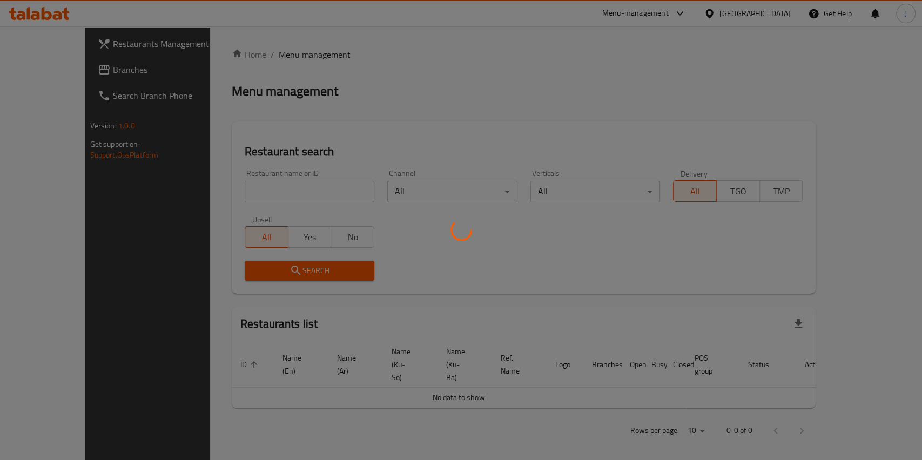
click at [229, 189] on div at bounding box center [461, 230] width 922 height 460
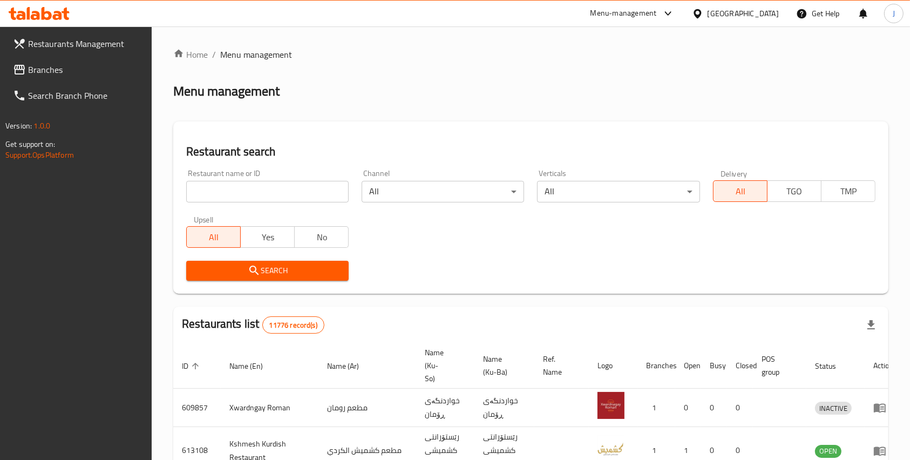
click at [229, 189] on input "search" at bounding box center [267, 192] width 162 height 22
type input "ا"
type input "Hamtha W Lachaa"
click at [308, 274] on span "Search" at bounding box center [267, 270] width 145 height 13
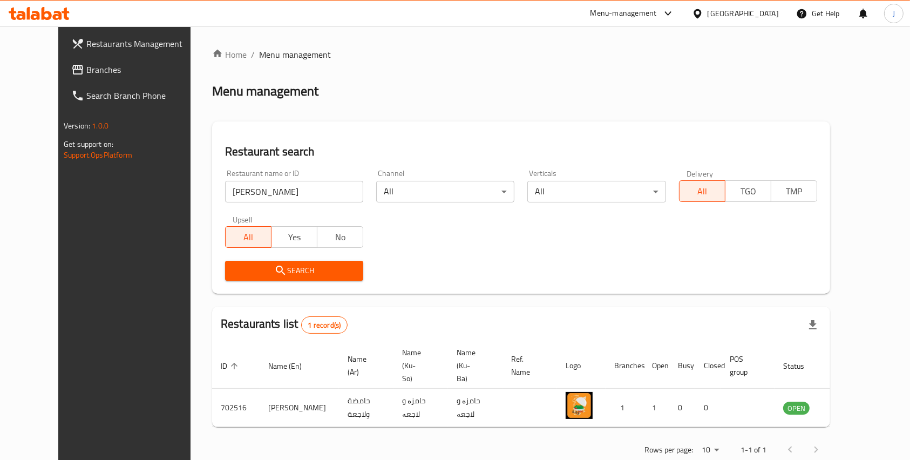
scroll to position [12, 0]
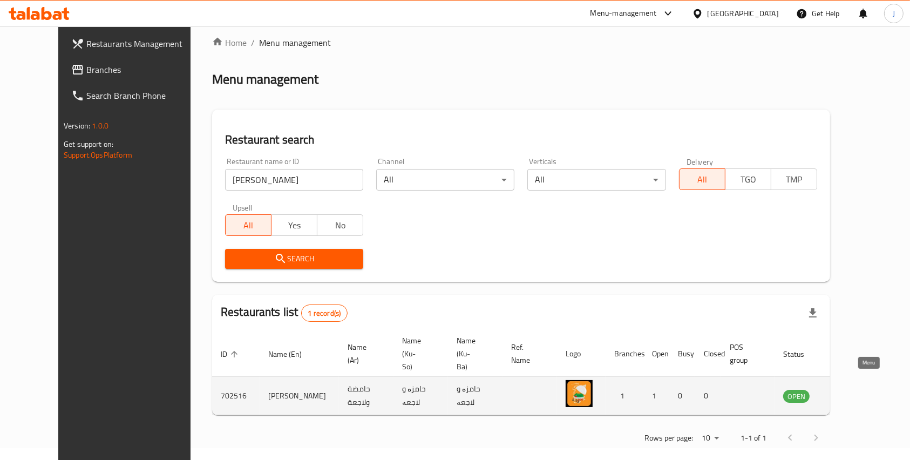
click at [853, 389] on icon "enhanced table" at bounding box center [846, 395] width 13 height 13
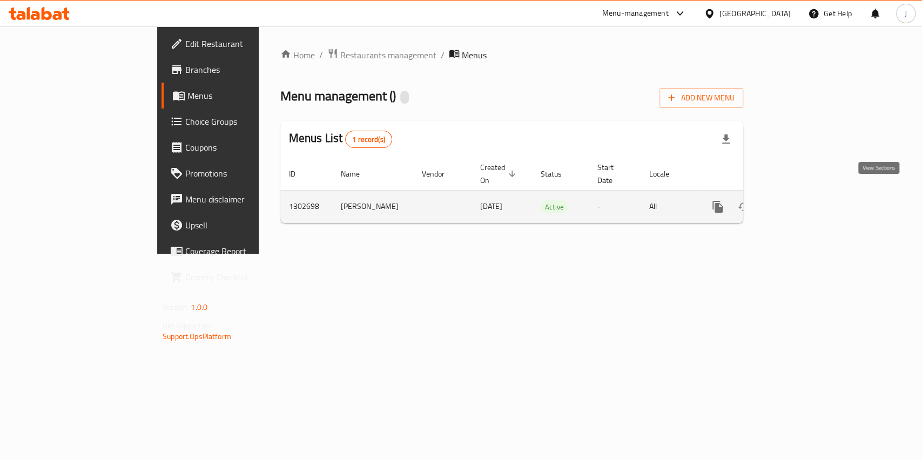
click at [802, 200] on icon "enhanced table" at bounding box center [795, 206] width 13 height 13
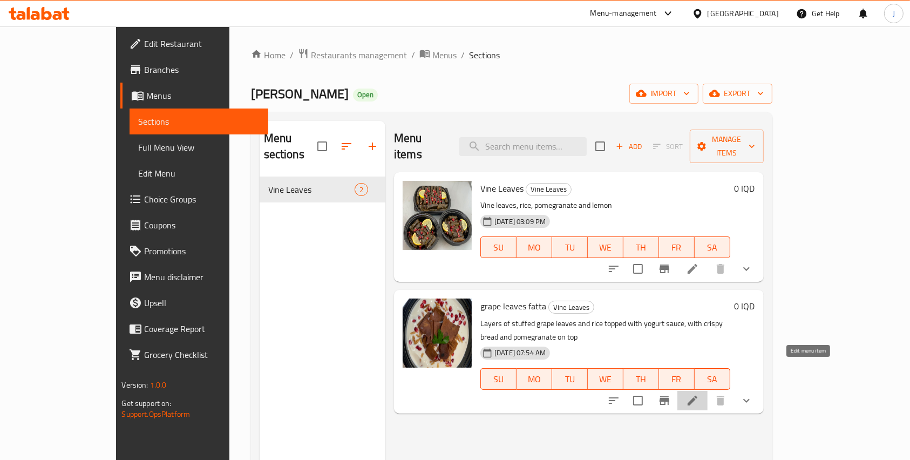
click at [699, 394] on icon at bounding box center [692, 400] width 13 height 13
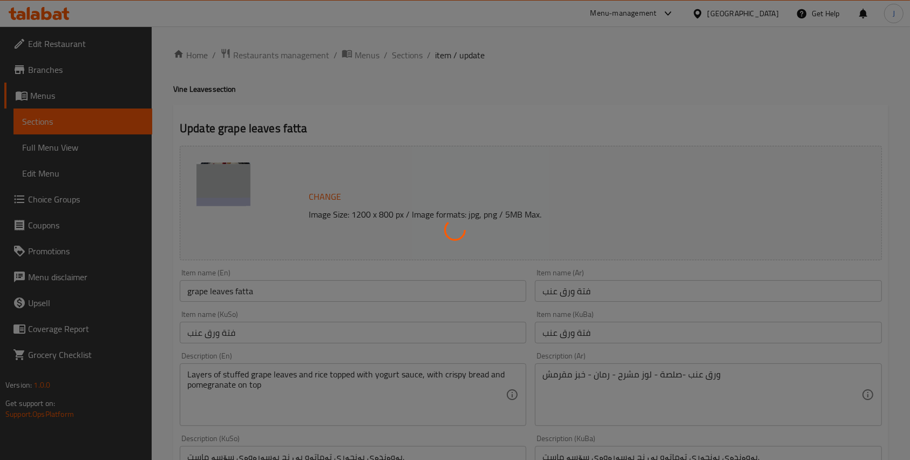
scroll to position [453, 0]
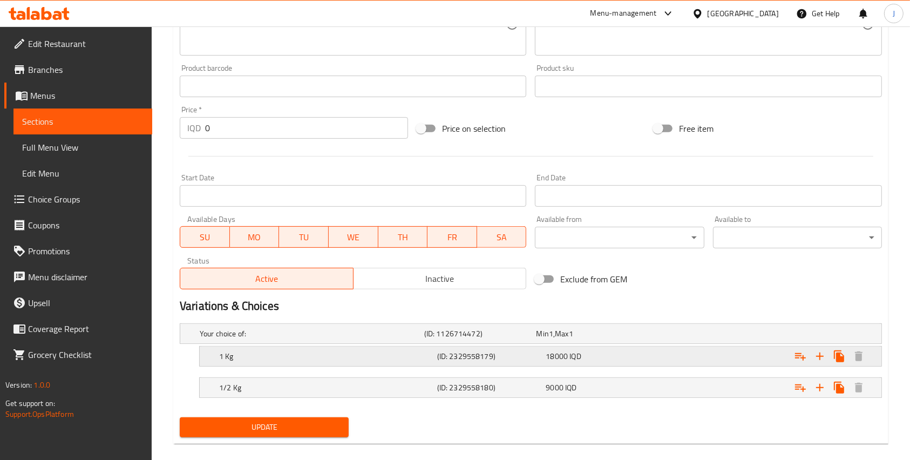
click at [544, 360] on div "18000 IQD" at bounding box center [598, 356] width 109 height 15
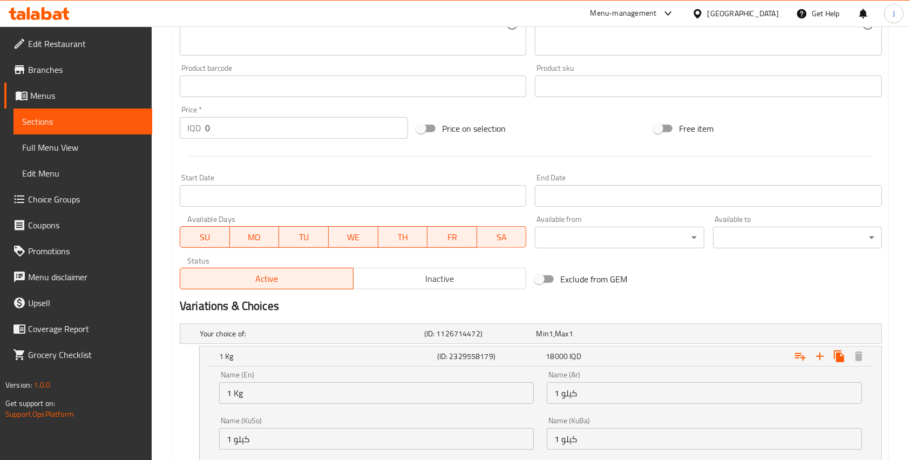
scroll to position [604, 0]
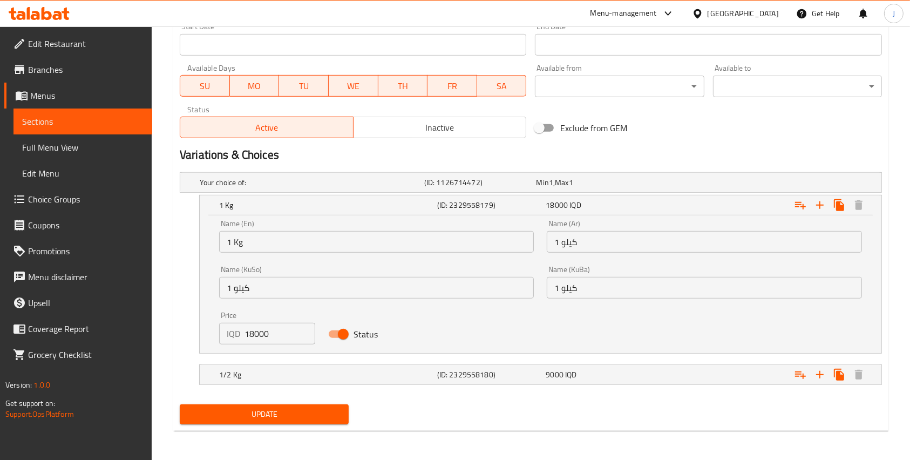
click at [260, 326] on input "18000" at bounding box center [280, 334] width 71 height 22
type input "14000"
click at [480, 375] on h5 "(ID: 2329558180)" at bounding box center [489, 374] width 105 height 11
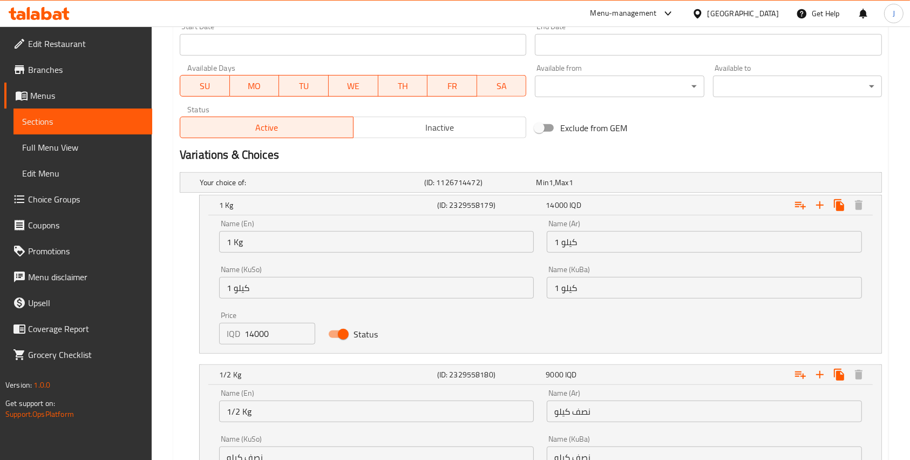
scroll to position [742, 0]
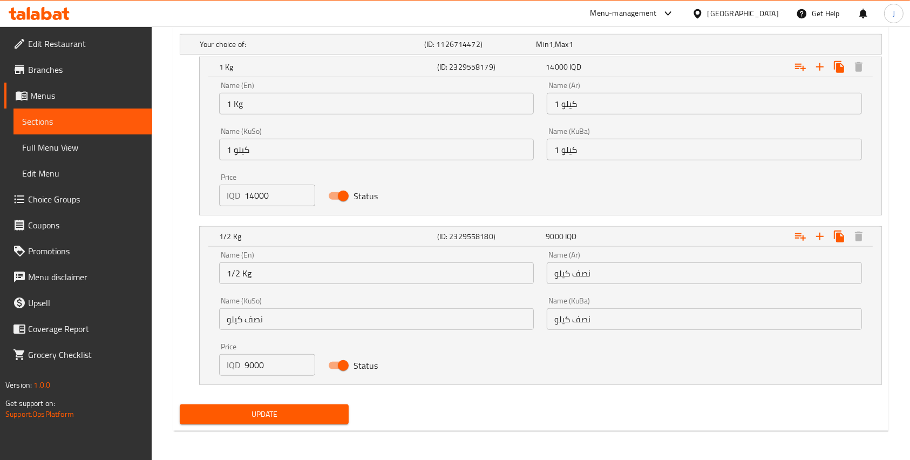
click at [258, 361] on input "9000" at bounding box center [280, 365] width 71 height 22
type input "7000"
click at [281, 409] on span "Update" at bounding box center [264, 414] width 152 height 13
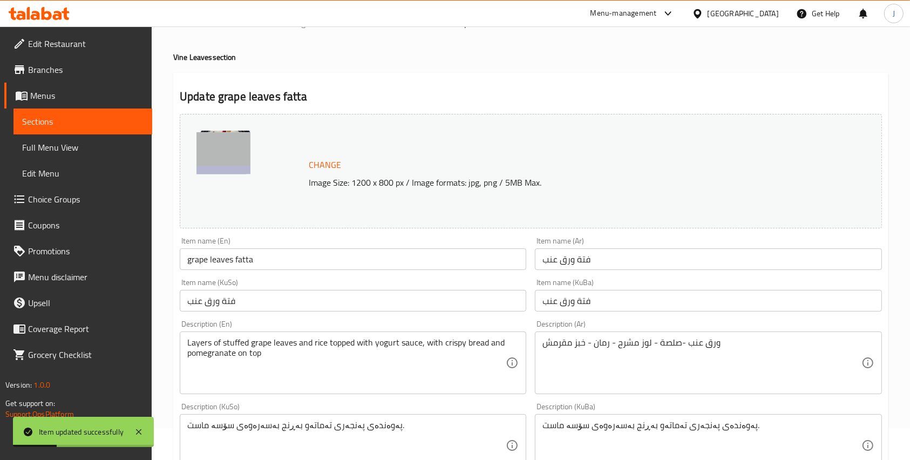
scroll to position [0, 0]
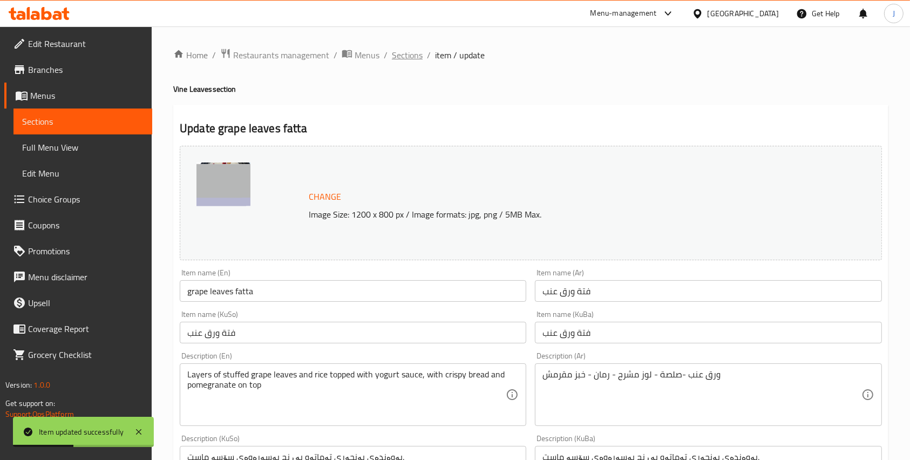
click at [415, 56] on span "Sections" at bounding box center [407, 55] width 31 height 13
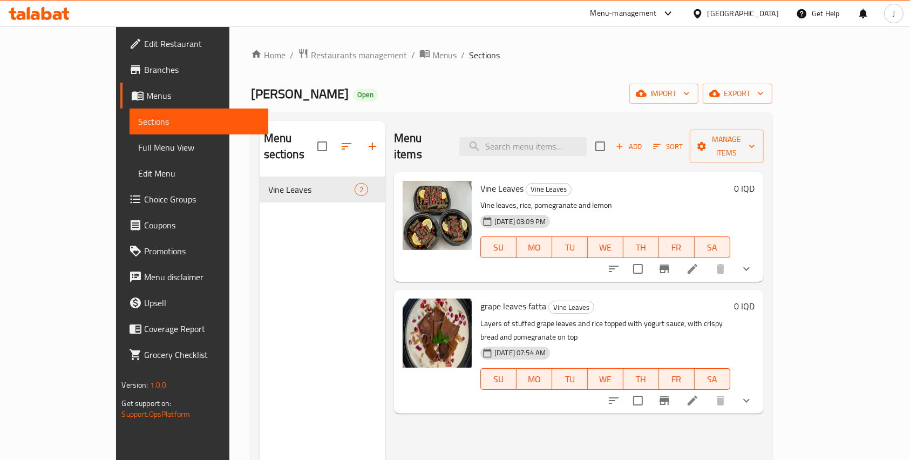
click at [512, 65] on div "Home / Restaurants management / Menus / Sections Hamtha W Lachaa Open import ex…" at bounding box center [512, 318] width 522 height 541
click at [311, 58] on span "Restaurants management" at bounding box center [359, 55] width 96 height 13
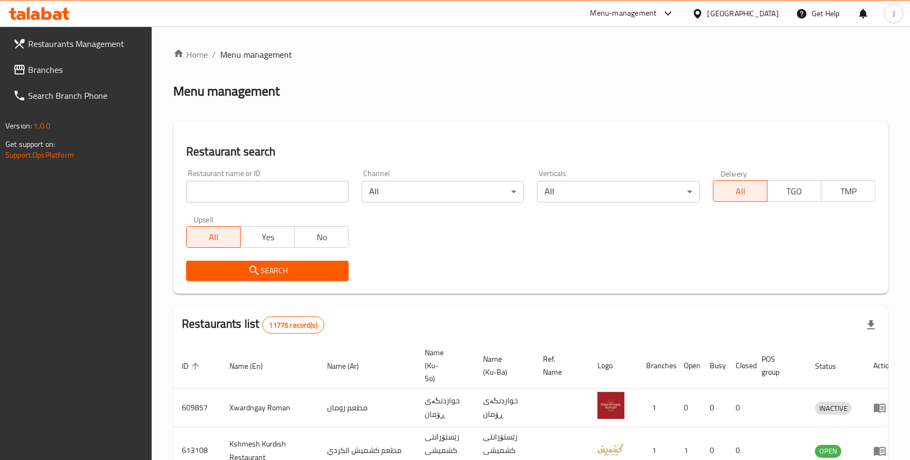
click at [260, 189] on input "search" at bounding box center [267, 192] width 162 height 22
type input "al afia"
click button "Search" at bounding box center [267, 271] width 162 height 20
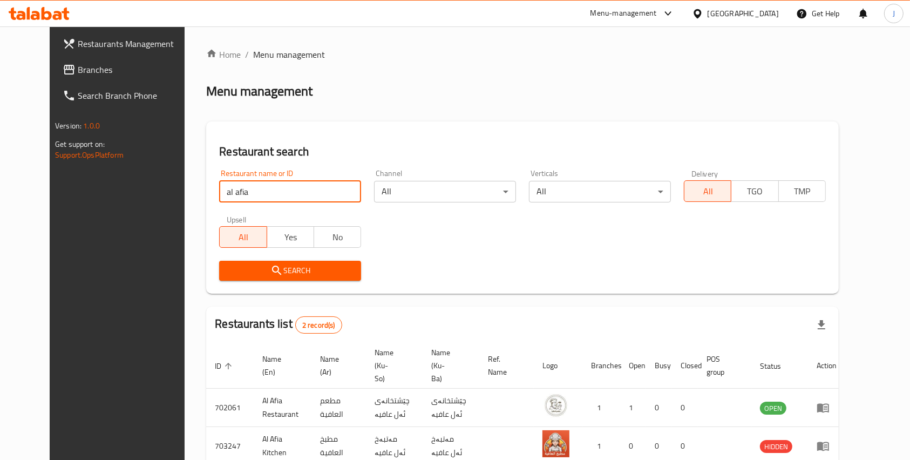
scroll to position [50, 0]
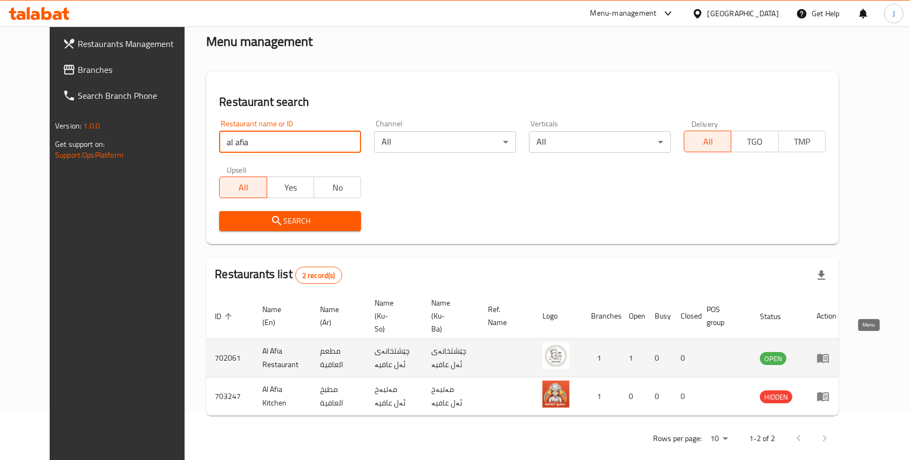
click at [830, 351] on icon "enhanced table" at bounding box center [823, 357] width 13 height 13
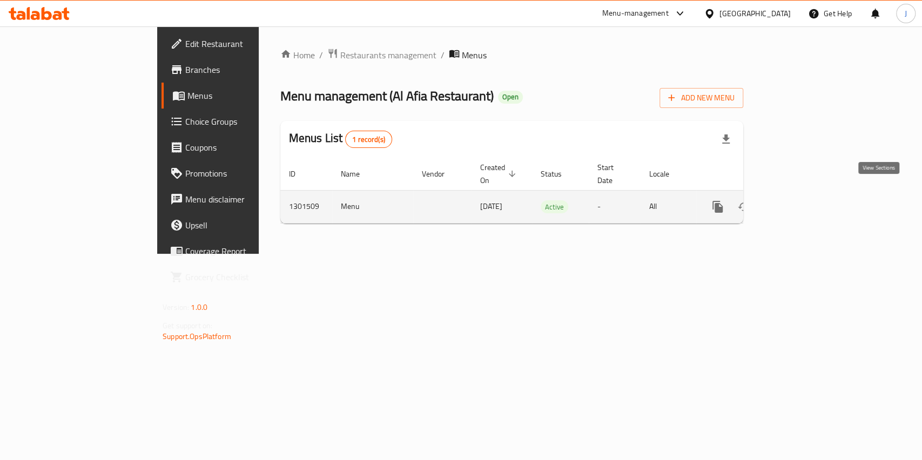
click at [808, 194] on link "enhanced table" at bounding box center [795, 207] width 26 height 26
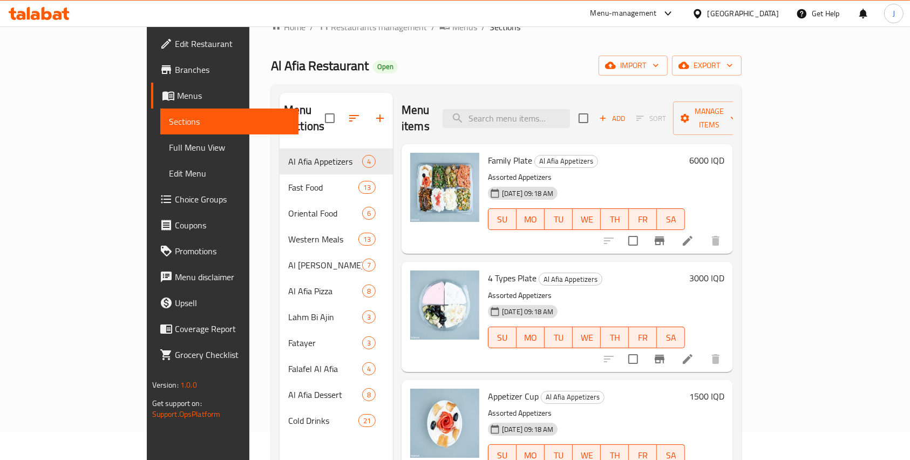
scroll to position [27, 0]
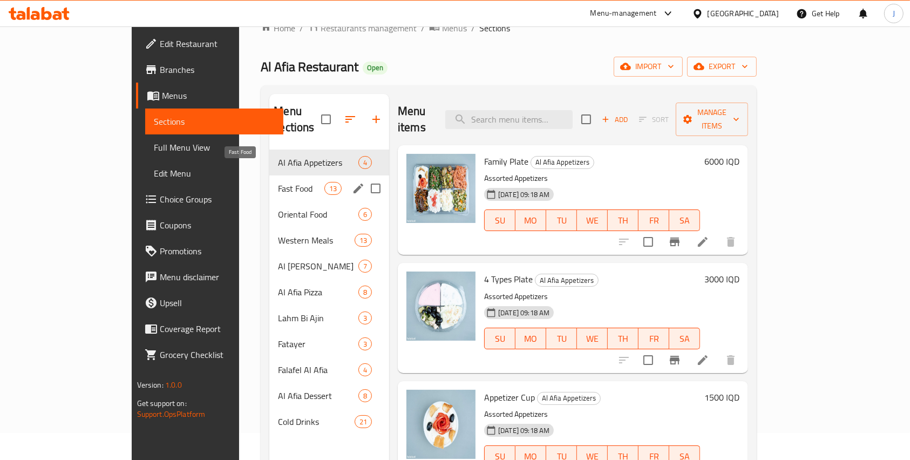
click at [278, 182] on span "Fast Food" at bounding box center [301, 188] width 46 height 13
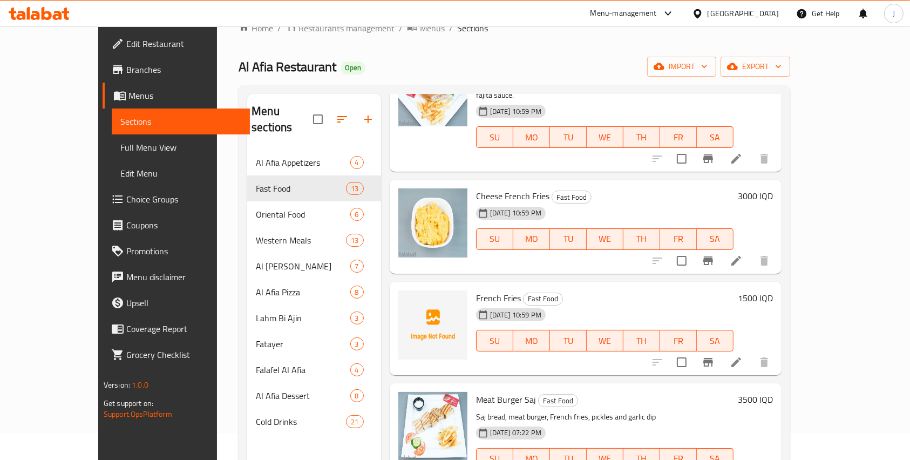
scroll to position [151, 0]
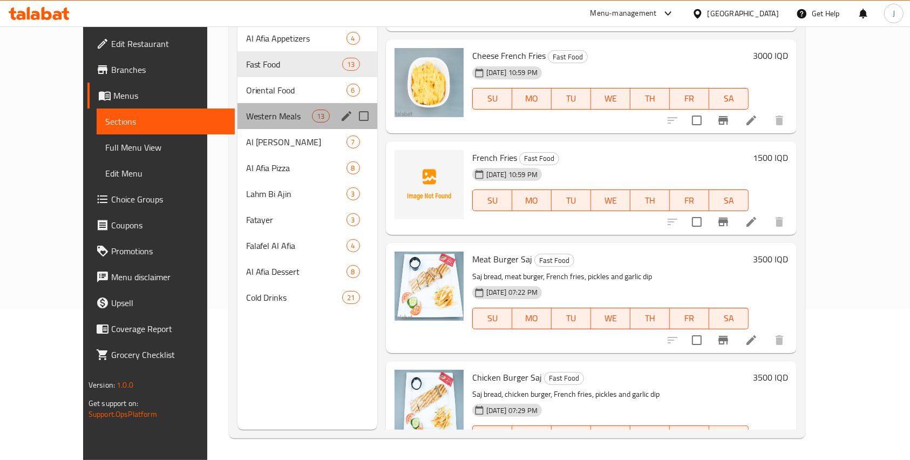
click at [238, 103] on div "Western Meals 13" at bounding box center [308, 116] width 140 height 26
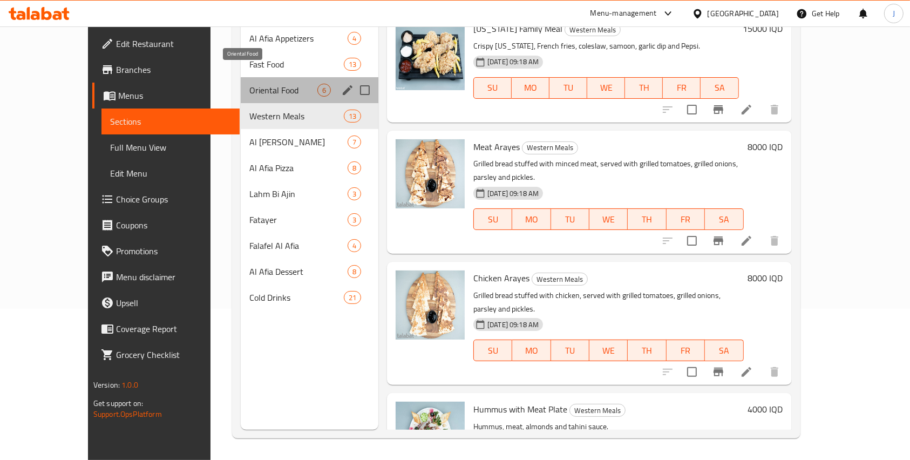
click at [249, 84] on span "Oriental Food" at bounding box center [283, 90] width 68 height 13
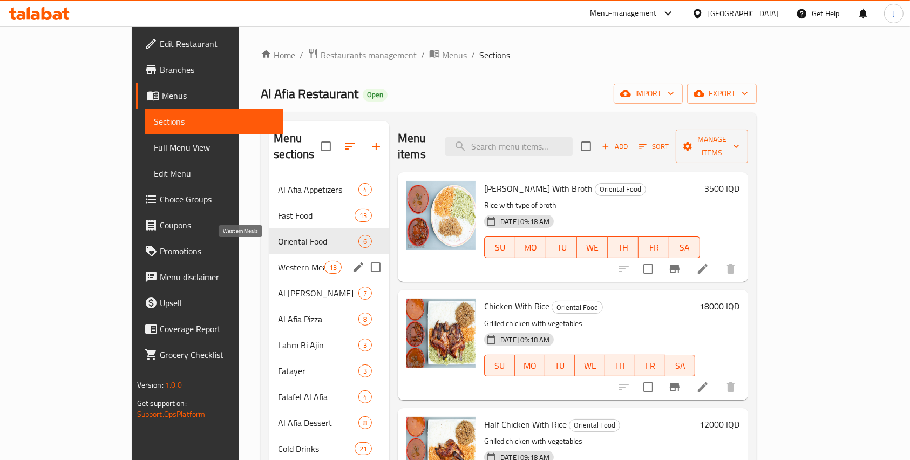
click at [278, 261] on span "Western Meals" at bounding box center [301, 267] width 46 height 13
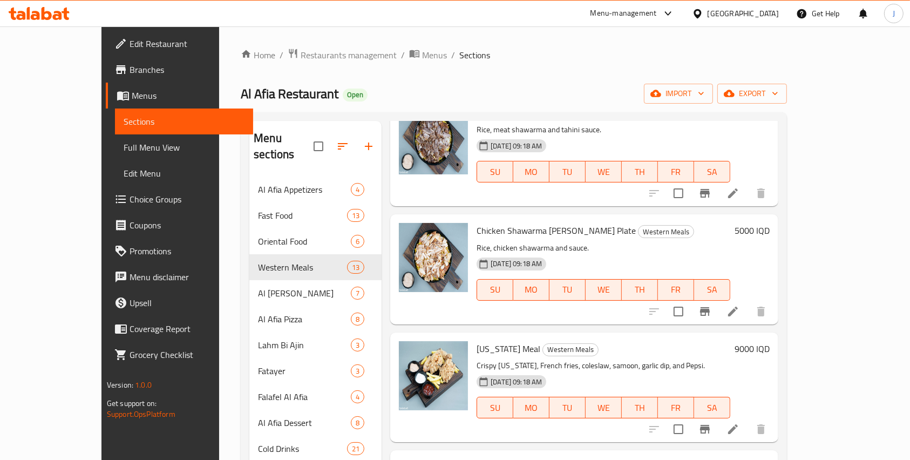
scroll to position [1100, 0]
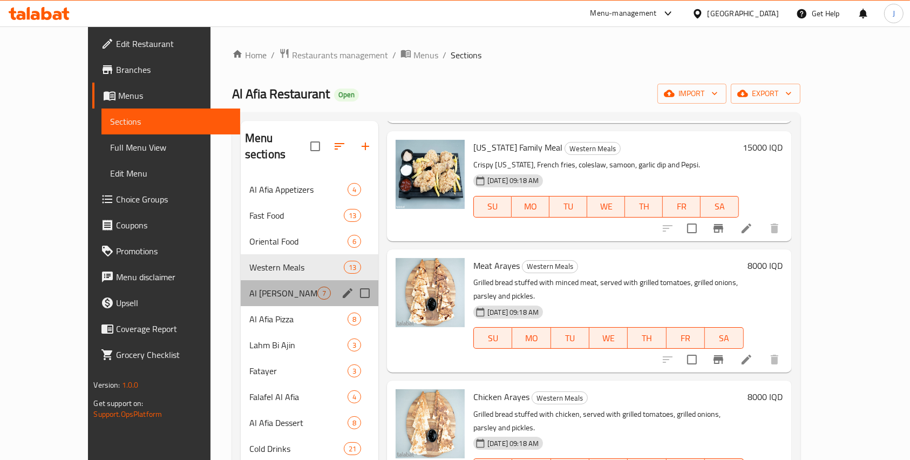
click at [250, 280] on div "Al Afia Shawarma 7" at bounding box center [310, 293] width 138 height 26
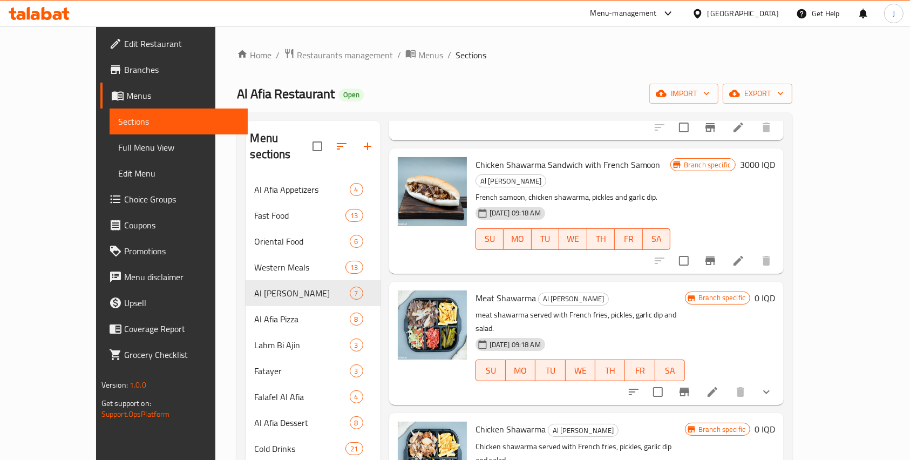
scroll to position [151, 0]
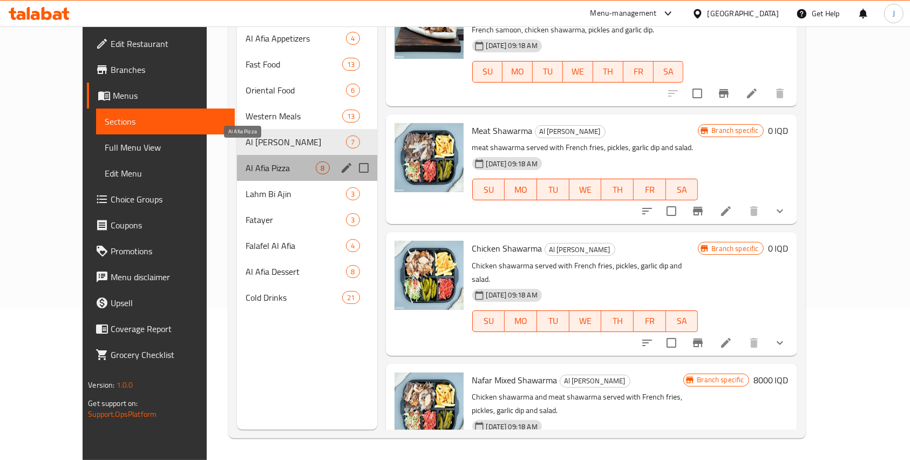
click at [264, 161] on span "Al Afia Pizza" at bounding box center [281, 167] width 70 height 13
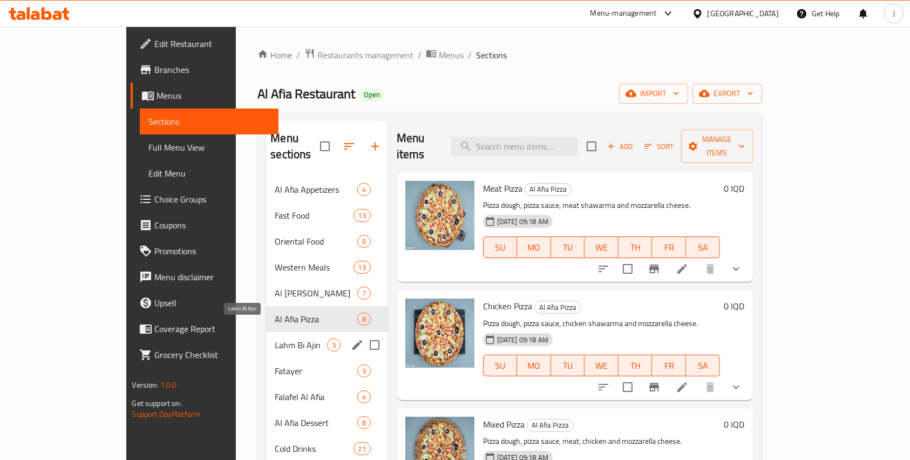
click at [275, 338] on span "Lahm Bi Ajin" at bounding box center [301, 344] width 52 height 13
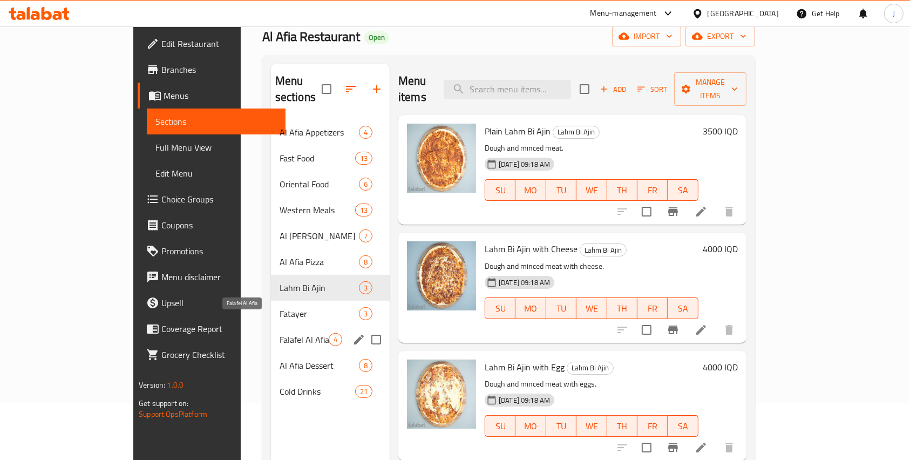
scroll to position [62, 0]
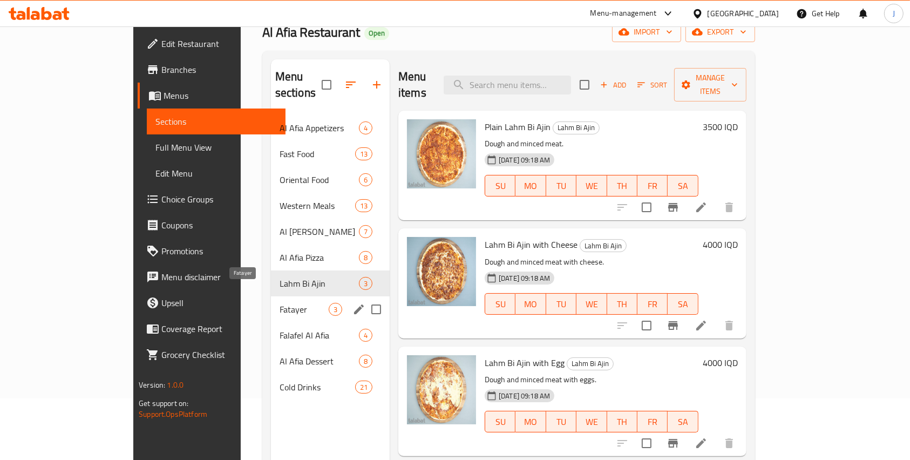
click at [280, 303] on span "Fatayer" at bounding box center [304, 309] width 49 height 13
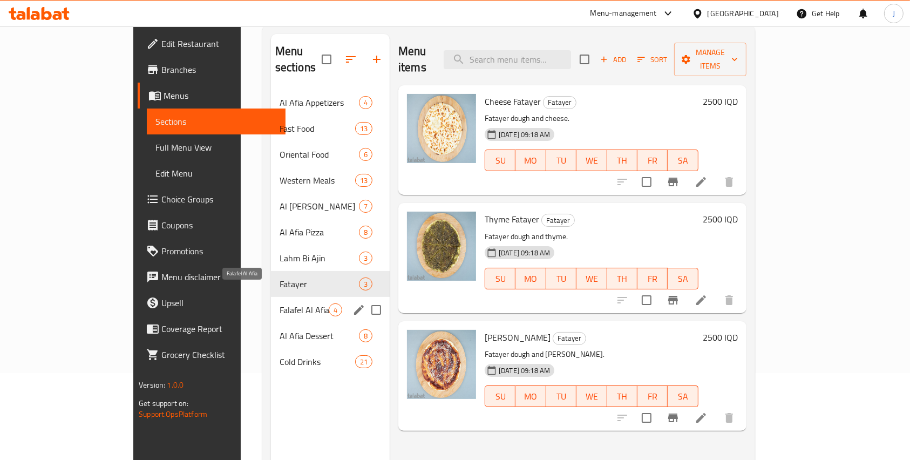
scroll to position [87, 0]
click at [280, 303] on span "Falafel Al Afia" at bounding box center [304, 309] width 49 height 13
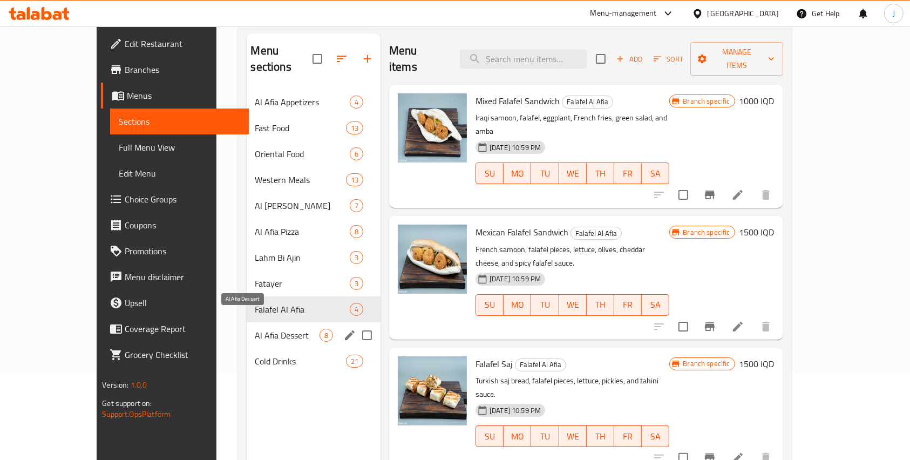
click at [255, 329] on span "Al Afia Dessert" at bounding box center [287, 335] width 64 height 13
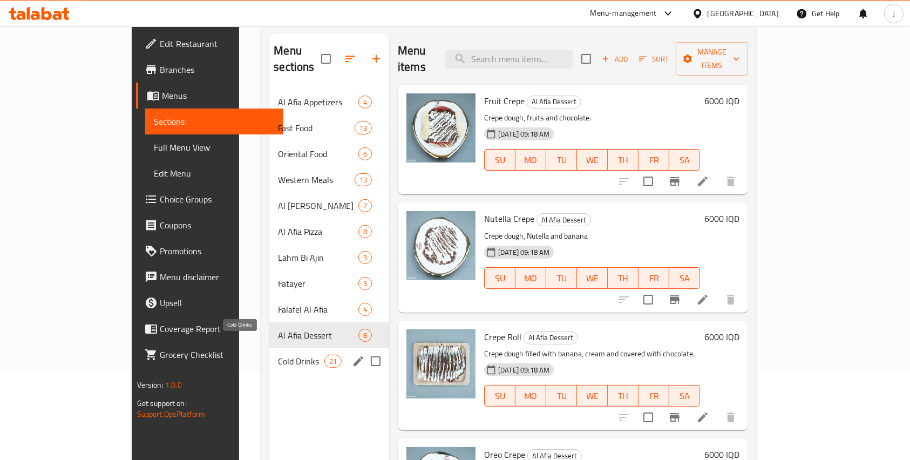
click at [278, 355] on span "Cold Drinks" at bounding box center [301, 361] width 46 height 13
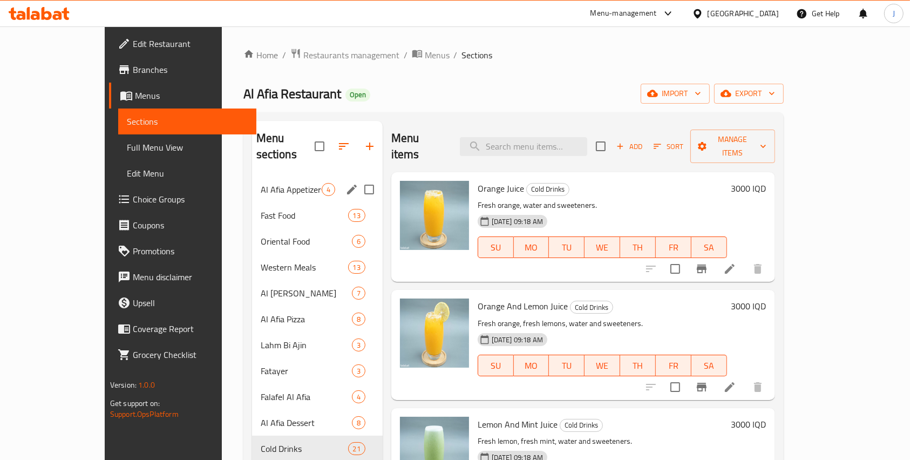
click at [252, 177] on div "Al Afia Appetizers 4" at bounding box center [317, 190] width 131 height 26
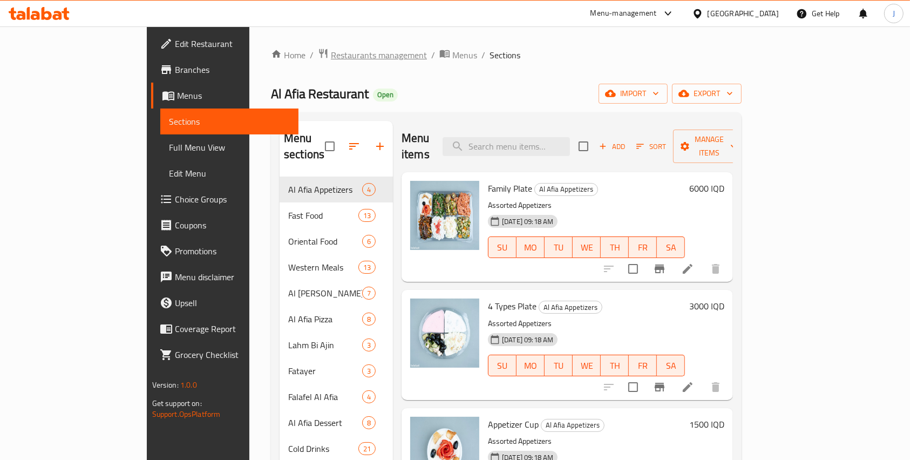
click at [331, 54] on span "Restaurants management" at bounding box center [379, 55] width 96 height 13
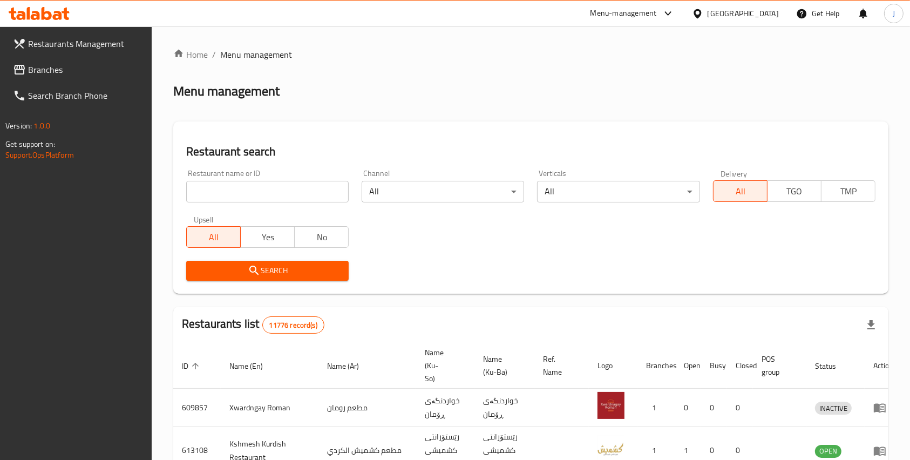
click at [259, 201] on input "search" at bounding box center [267, 192] width 162 height 22
paste input "Al Afia Restaurant"
type input "Al Afia Restaurant"
click button "Search" at bounding box center [267, 271] width 162 height 20
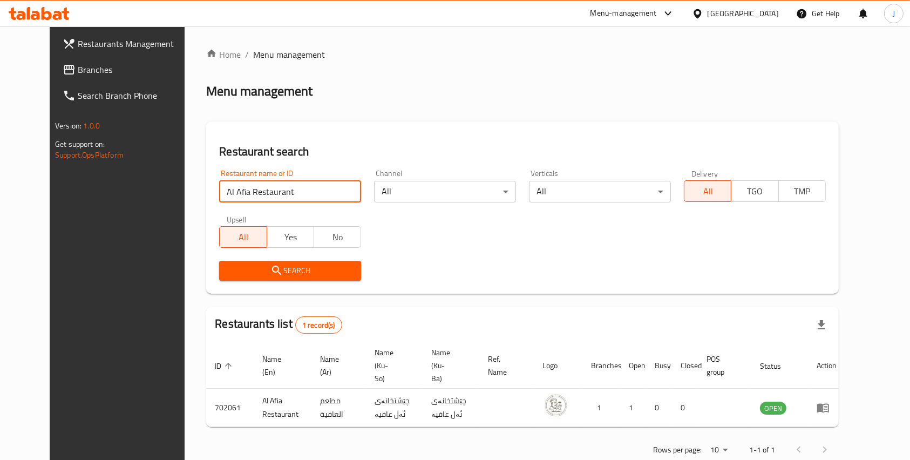
scroll to position [12, 0]
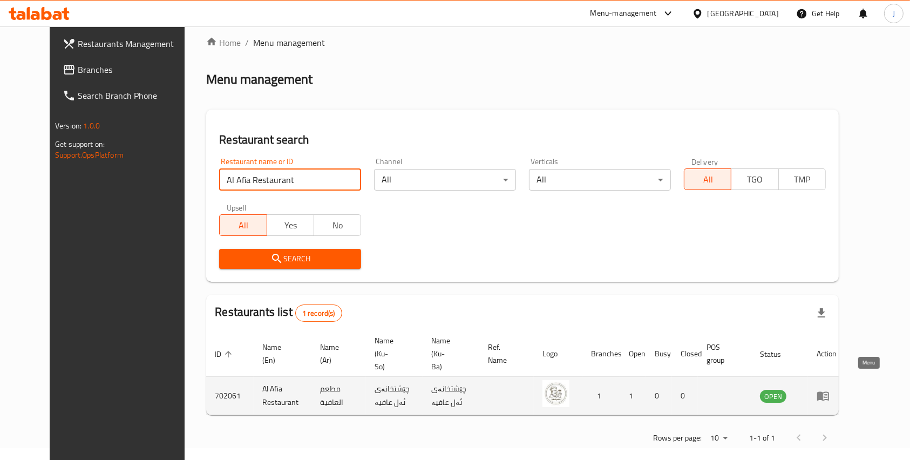
click at [829, 392] on icon "enhanced table" at bounding box center [823, 396] width 12 height 9
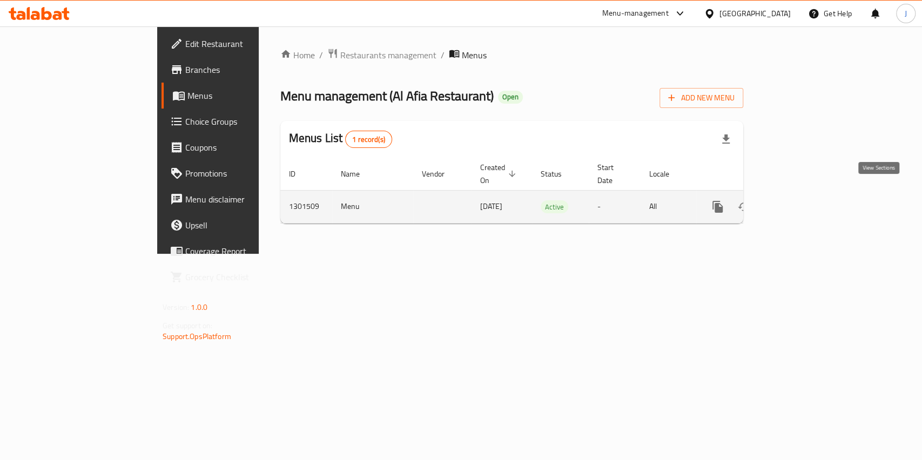
click at [802, 200] on icon "enhanced table" at bounding box center [795, 206] width 13 height 13
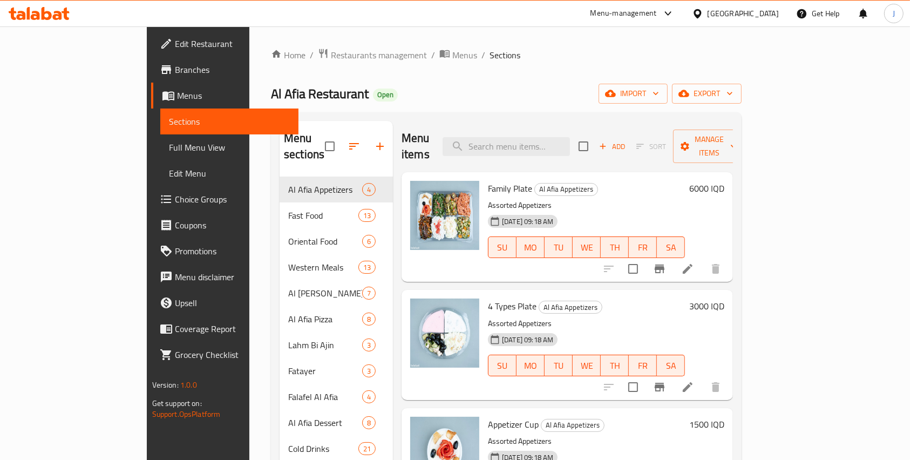
scroll to position [151, 0]
